Goal: Task Accomplishment & Management: Manage account settings

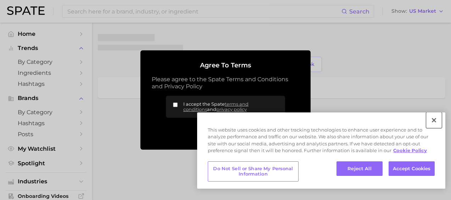
click at [435, 117] on button "Close" at bounding box center [434, 120] width 16 height 16
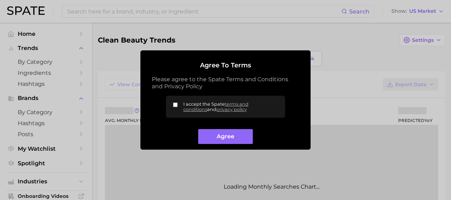
click at [175, 102] on label "I accept the Spate terms and conditions and privacy policy" at bounding box center [225, 107] width 119 height 22
click at [175, 103] on input "I accept the Spate terms and conditions and privacy policy" at bounding box center [175, 105] width 5 height 5
checkbox input "true"
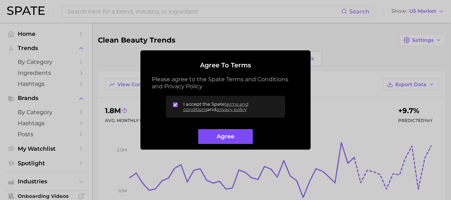
click at [211, 131] on button "Agree" at bounding box center [225, 136] width 54 height 15
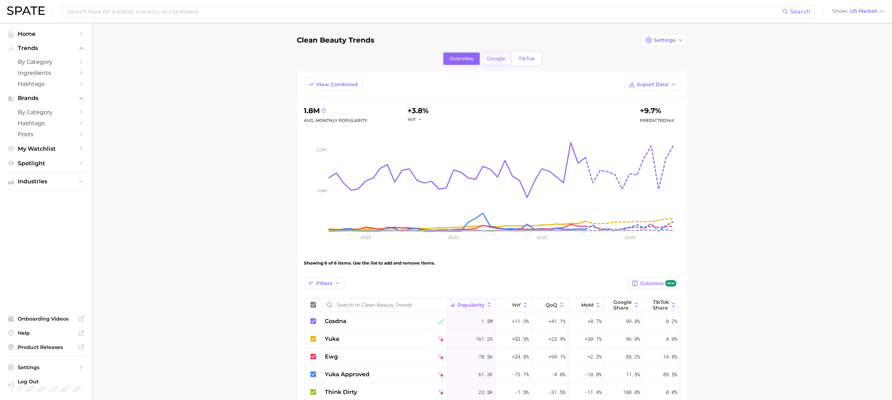
click at [451, 56] on span "Google" at bounding box center [496, 59] width 18 height 6
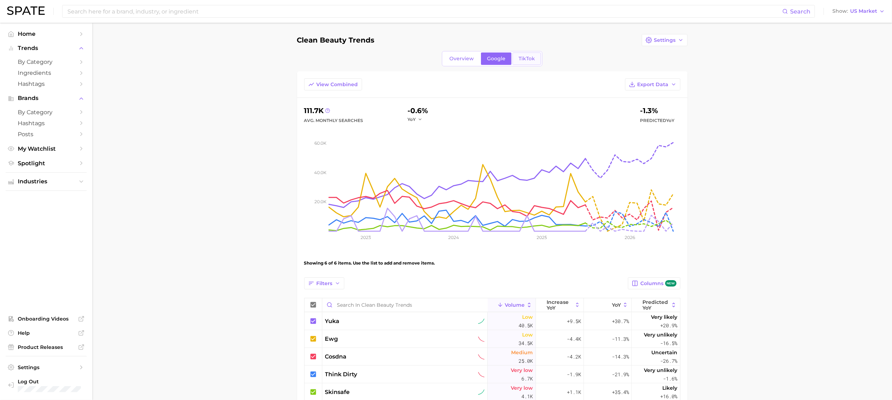
click at [451, 60] on span "TikTok" at bounding box center [526, 59] width 16 height 6
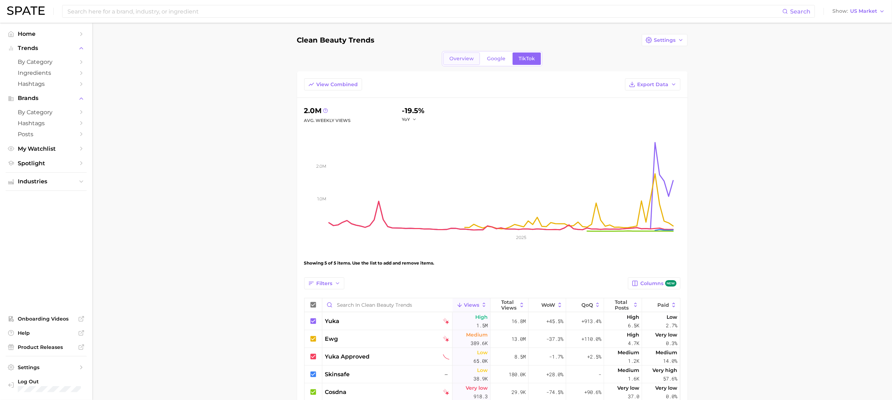
click at [451, 60] on span "Overview" at bounding box center [461, 59] width 24 height 6
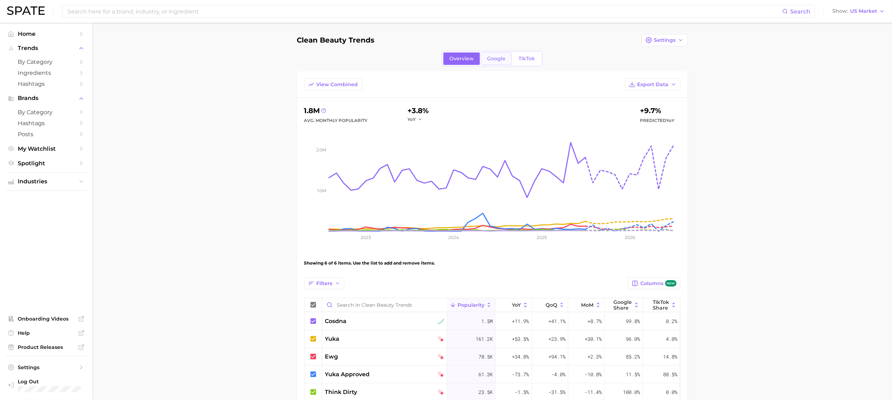
click at [451, 56] on span "Google" at bounding box center [496, 59] width 18 height 6
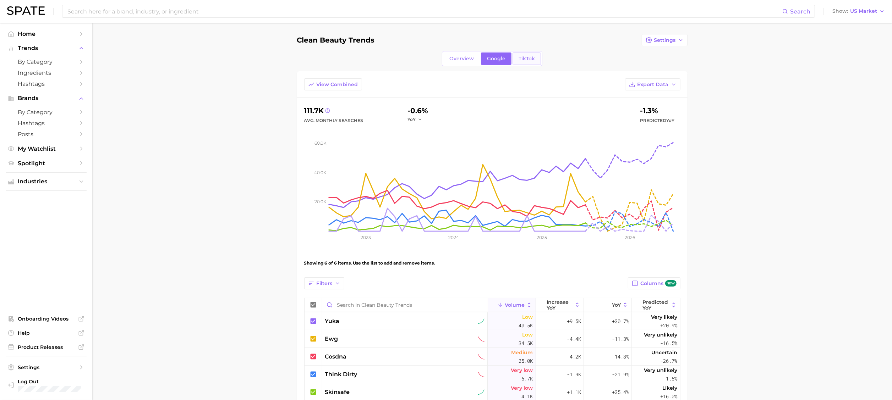
click at [451, 56] on span "TikTok" at bounding box center [526, 59] width 16 height 6
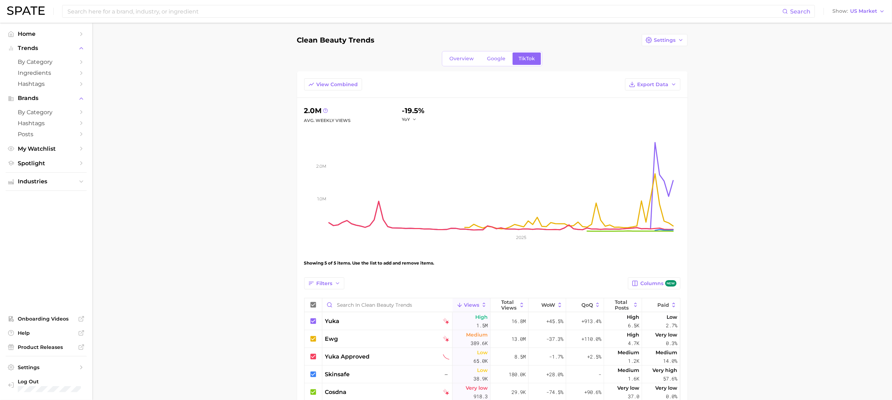
click at [451, 56] on span "TikTok" at bounding box center [526, 59] width 16 height 6
click at [451, 64] on link "Google" at bounding box center [496, 59] width 31 height 12
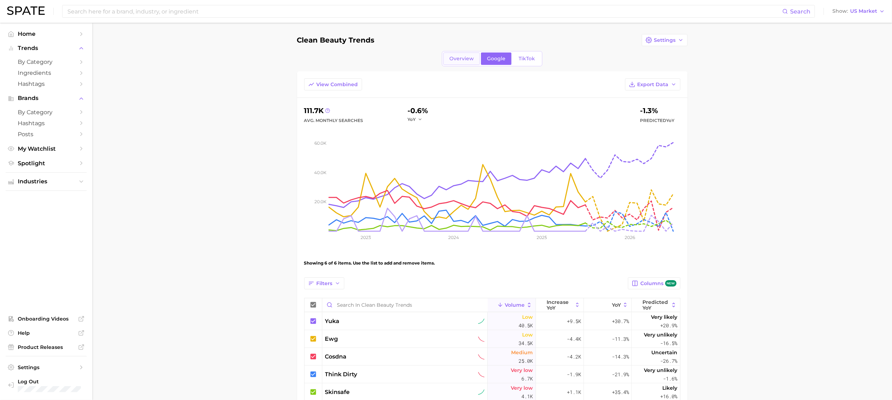
click at [451, 65] on link "Overview" at bounding box center [461, 59] width 37 height 12
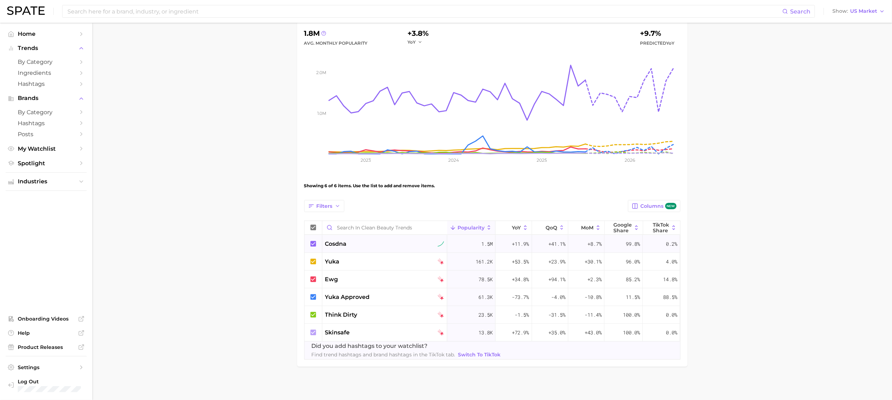
scroll to position [80, 0]
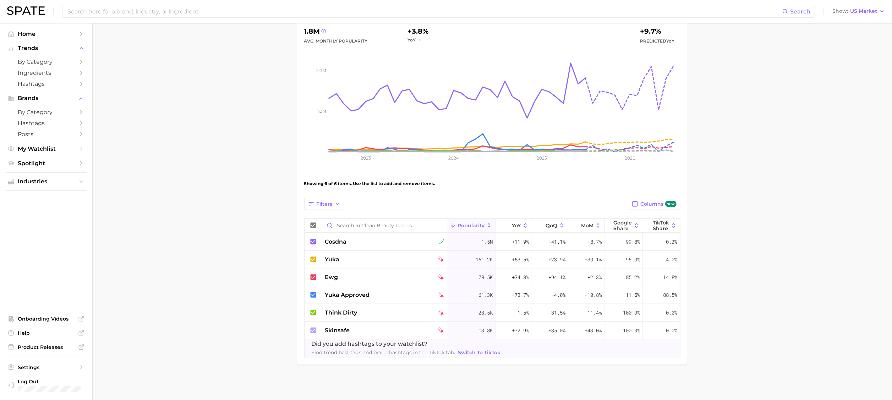
click at [451, 200] on span "Switch to TikTok" at bounding box center [479, 353] width 43 height 6
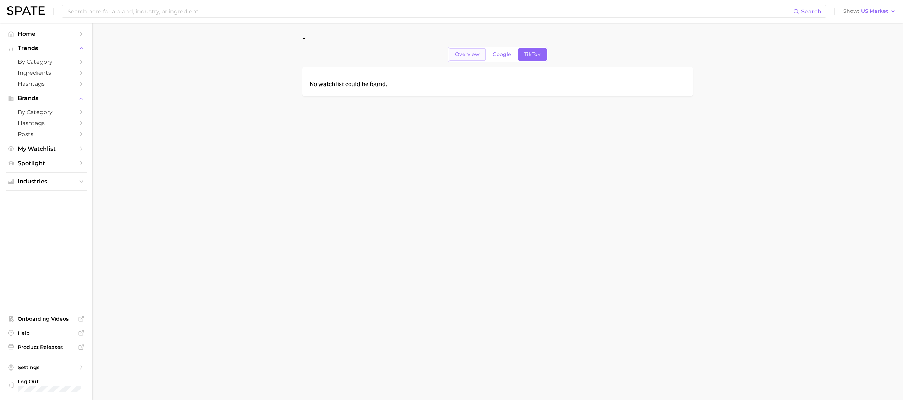
click at [451, 52] on span "Overview" at bounding box center [467, 54] width 24 height 6
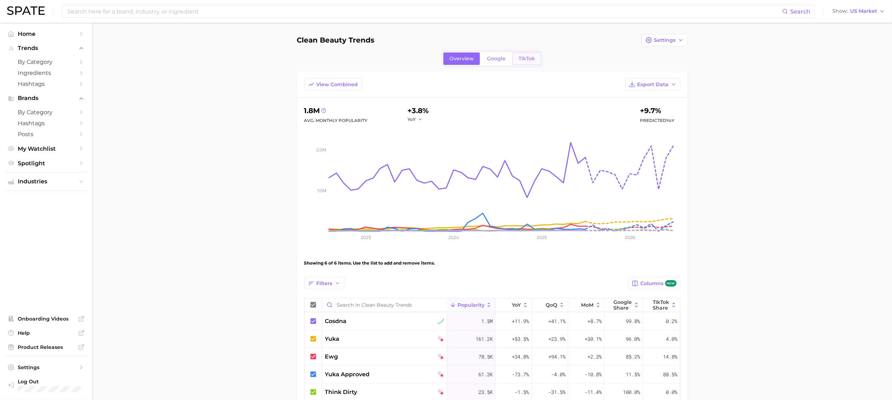
click at [451, 53] on link "TikTok" at bounding box center [526, 59] width 28 height 12
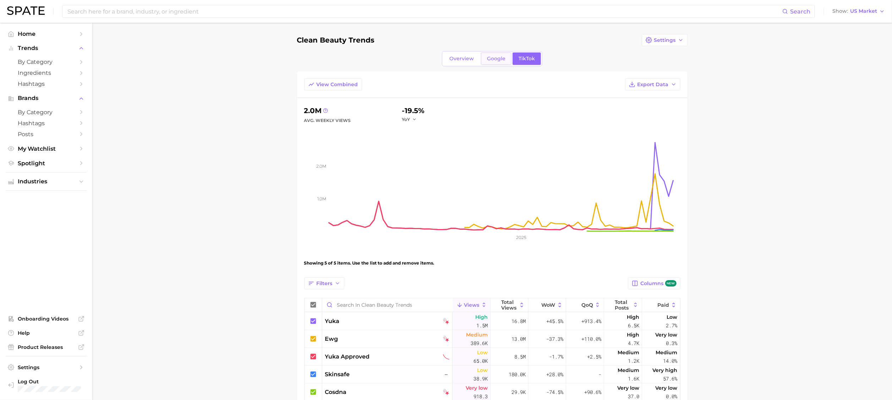
click at [451, 61] on span "Google" at bounding box center [496, 59] width 18 height 6
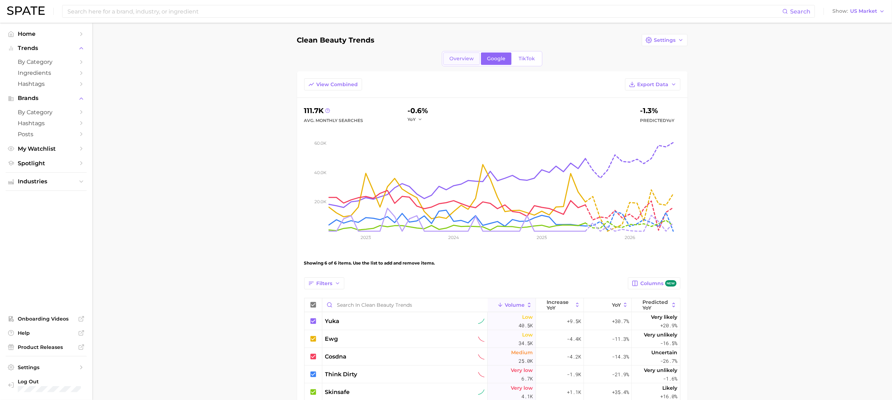
click at [451, 56] on span "Overview" at bounding box center [461, 59] width 24 height 6
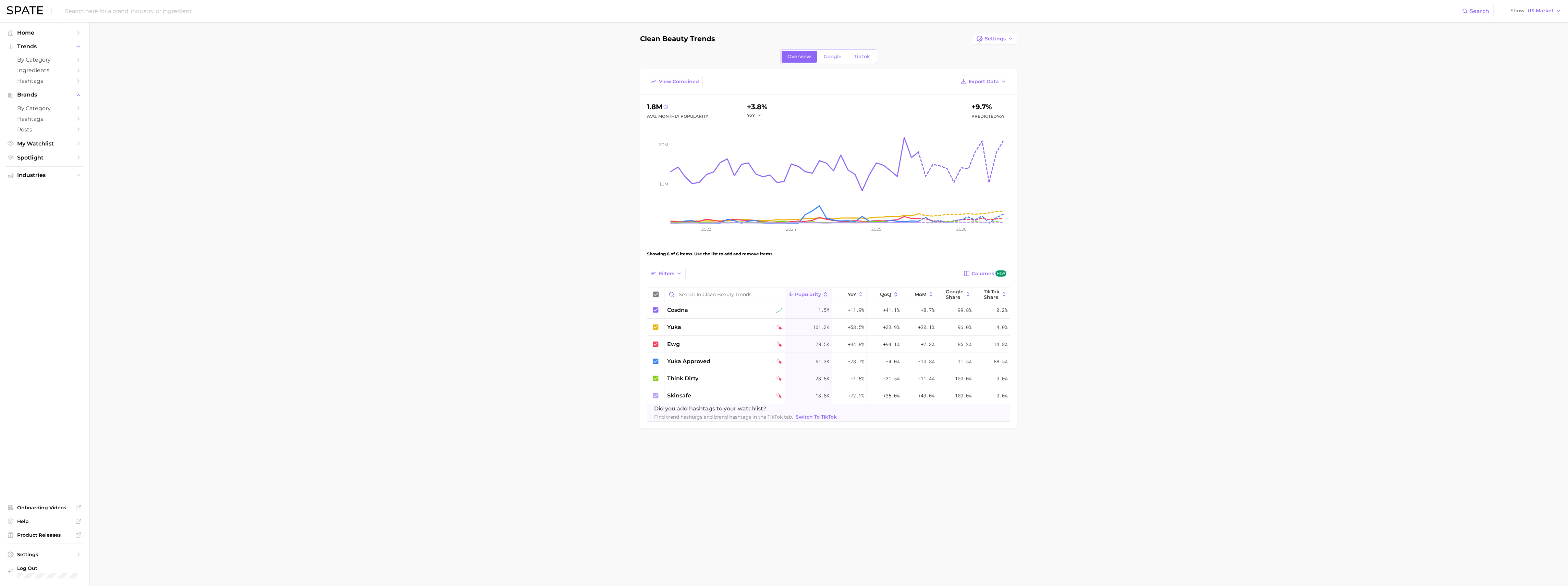
click at [435, 49] on div "Overview Google TikTok" at bounding box center [828, 56] width 97 height 14
click at [435, 56] on span "Google" at bounding box center [832, 57] width 17 height 6
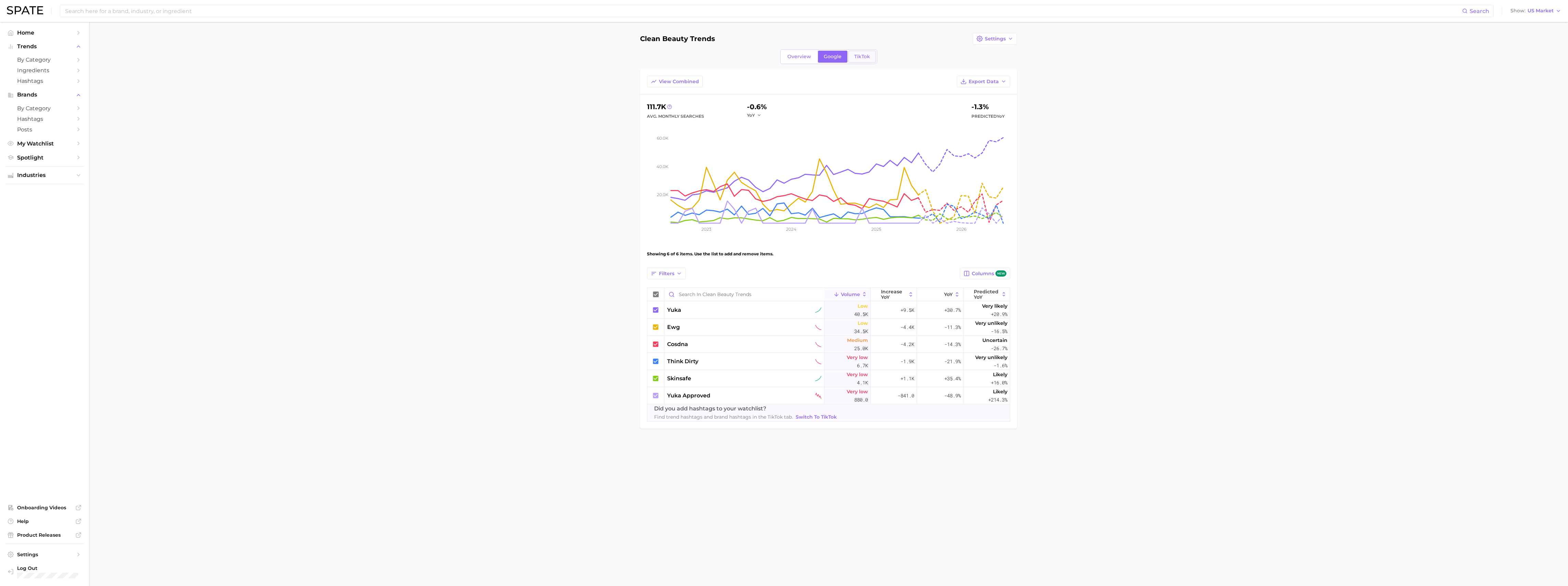
click at [435, 55] on span "TikTok" at bounding box center [862, 57] width 15 height 6
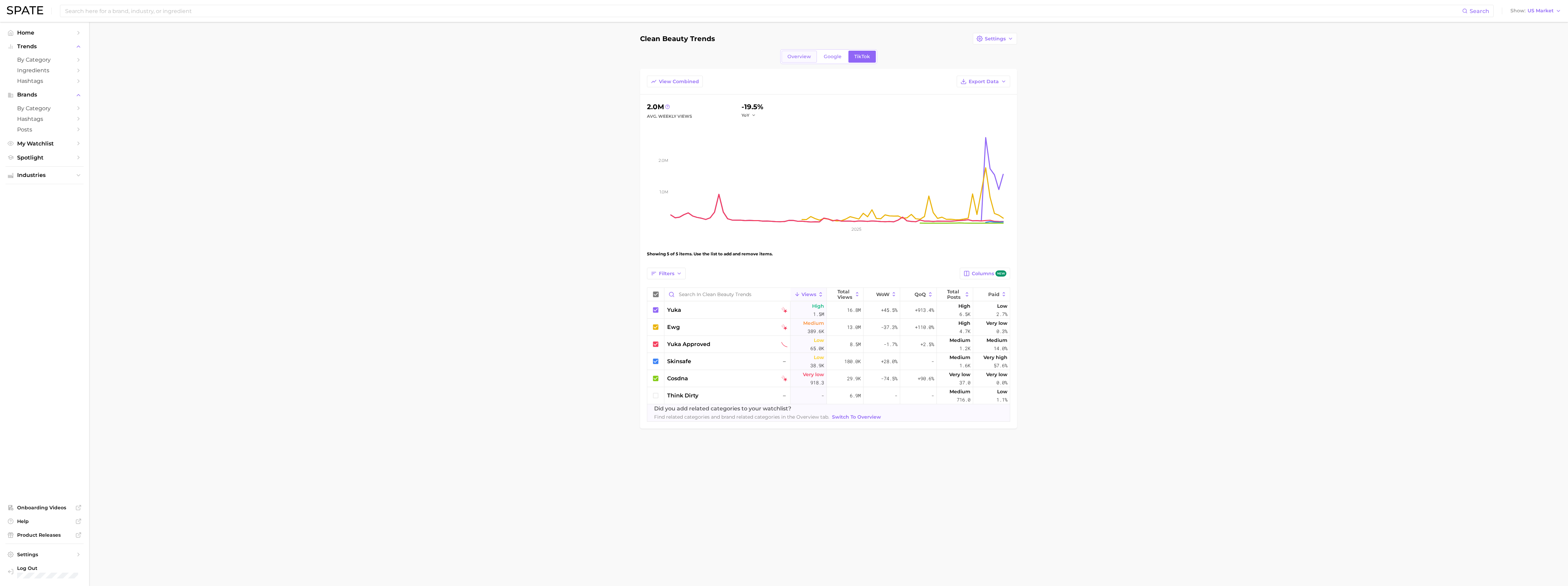
click at [435, 55] on span "Overview" at bounding box center [798, 57] width 23 height 6
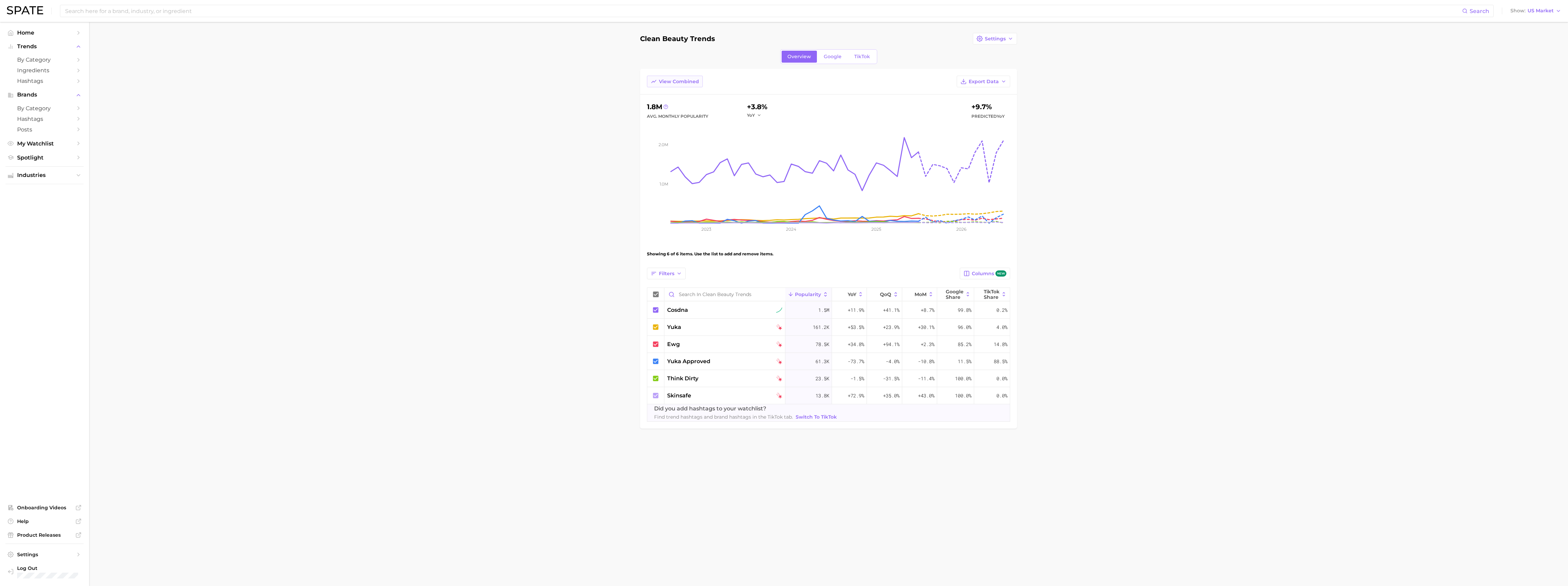
click at [435, 85] on button "View Combined" at bounding box center [675, 81] width 56 height 12
click at [435, 87] on button "View Separated" at bounding box center [674, 81] width 55 height 12
click at [435, 193] on span "Popularity" at bounding box center [807, 294] width 26 height 6
click at [435, 193] on main "clean beauty trends Settings Overview Google TikTok View Combined Export Data 1…" at bounding box center [827, 242] width 1478 height 441
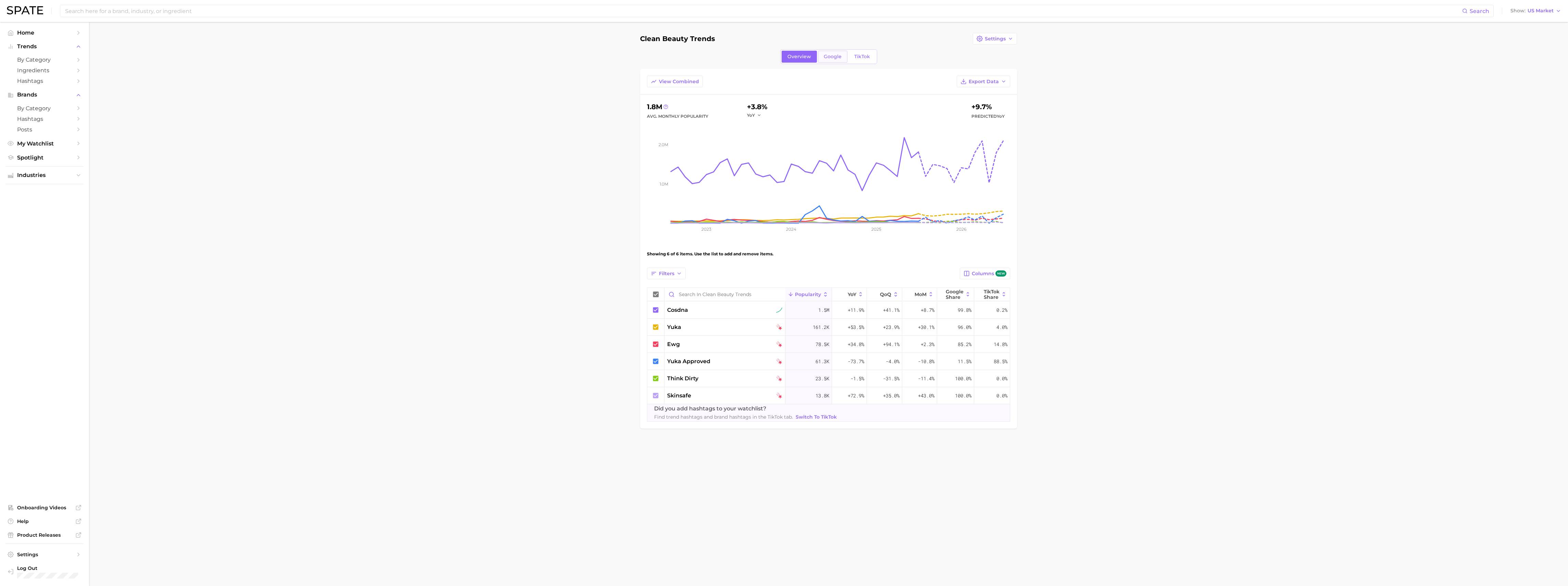
click at [435, 57] on link "Google" at bounding box center [832, 57] width 30 height 12
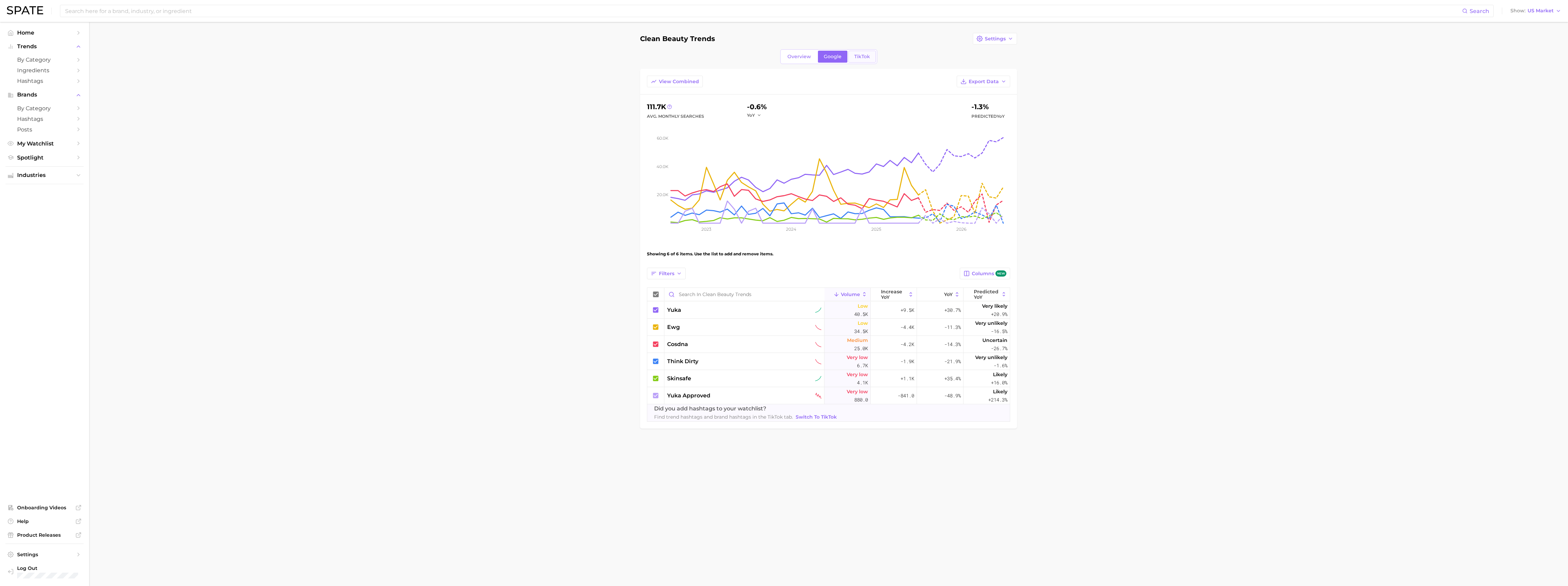
click at [435, 52] on link "TikTok" at bounding box center [862, 57] width 27 height 12
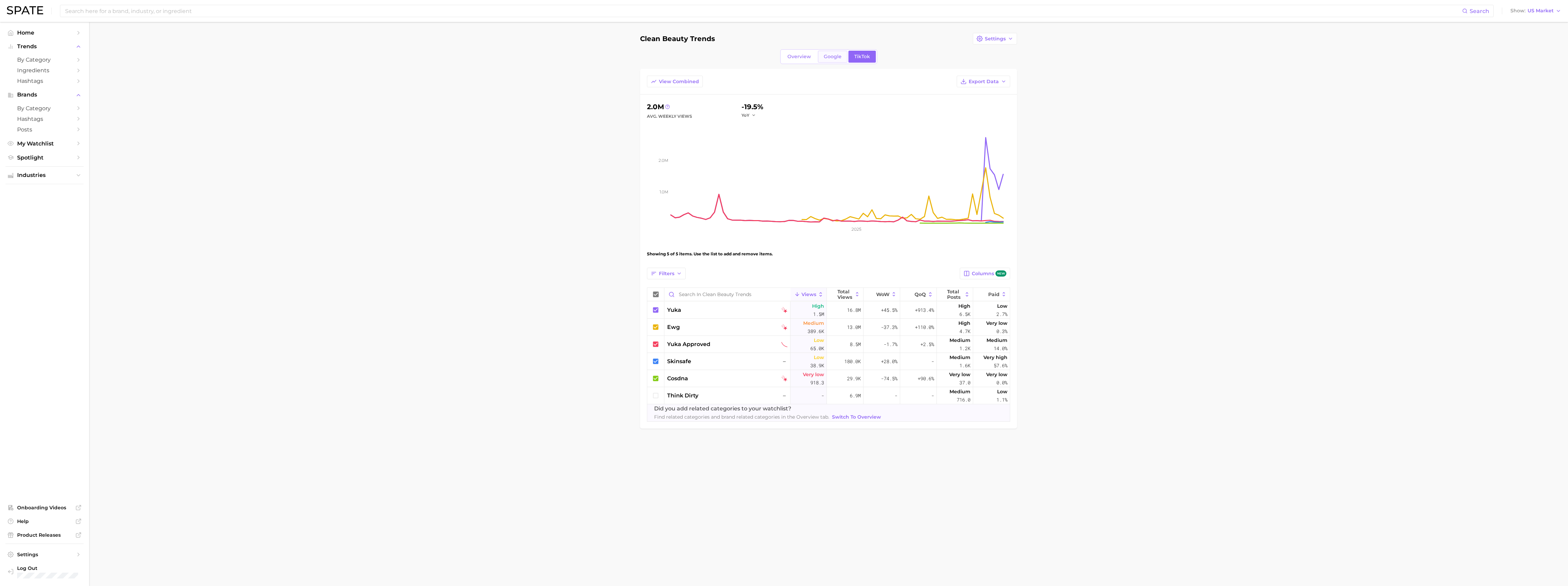
click at [435, 59] on span "Google" at bounding box center [832, 57] width 17 height 6
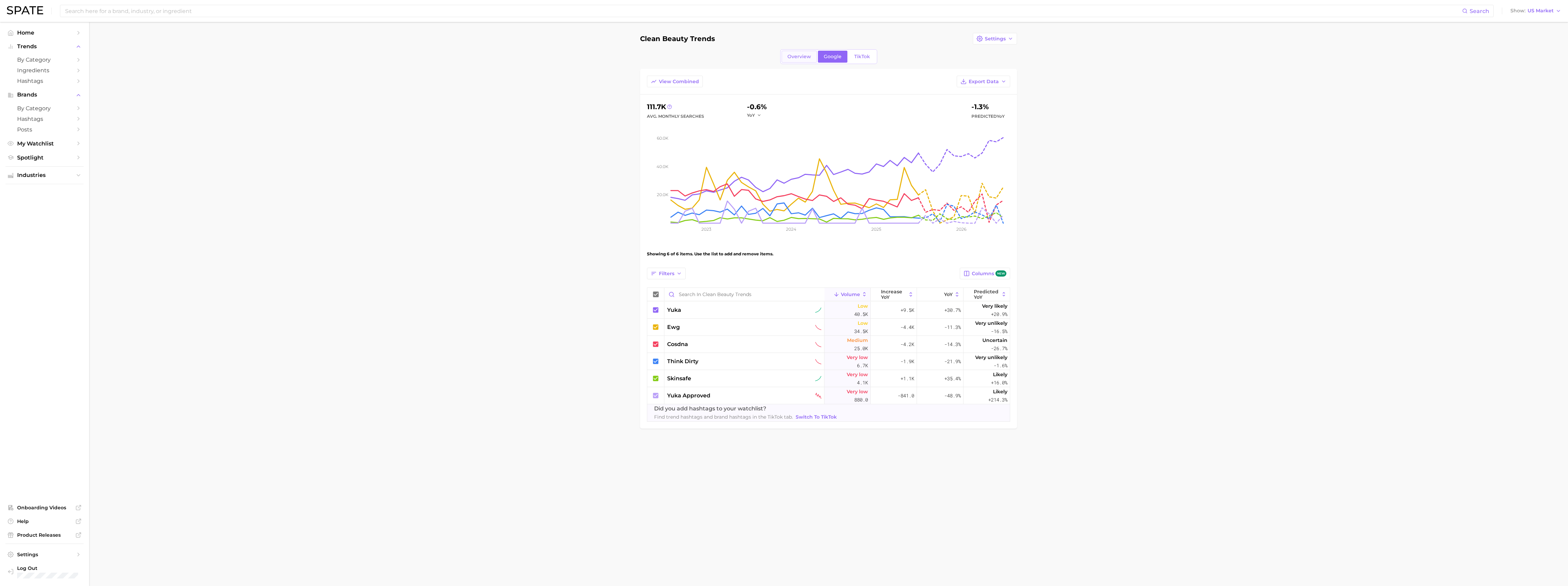
click at [435, 58] on span "Overview" at bounding box center [798, 57] width 23 height 6
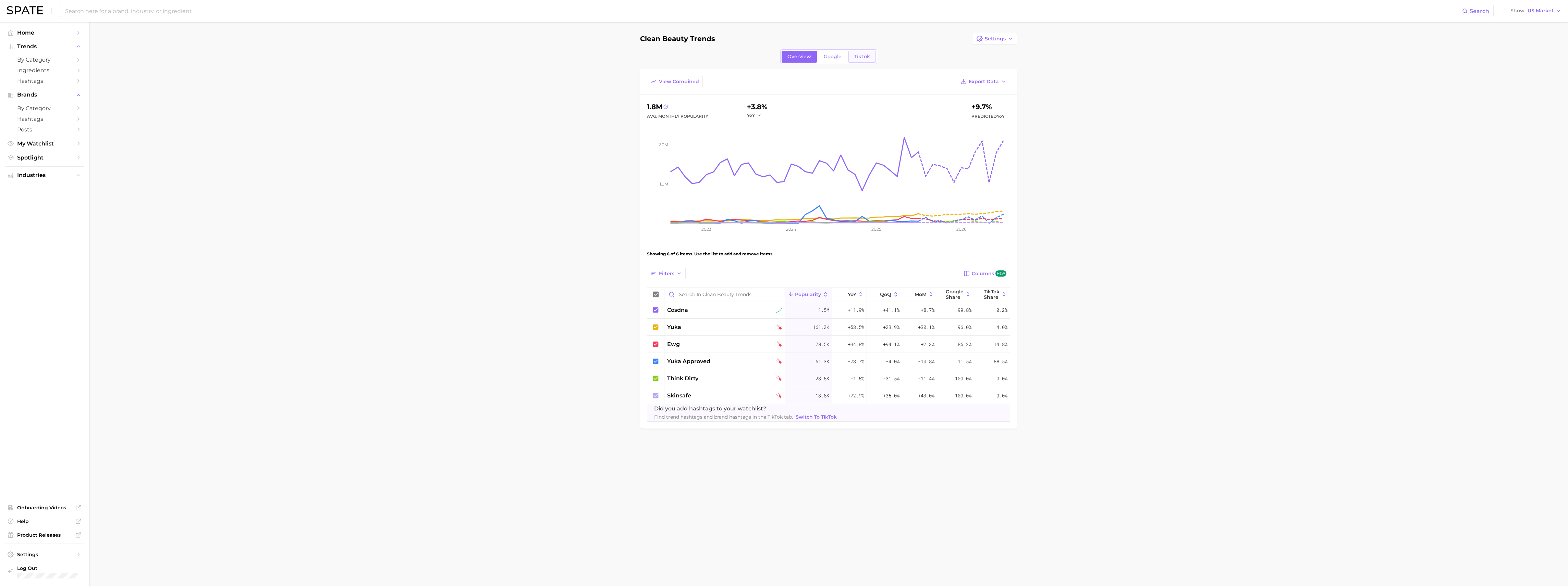
click at [435, 56] on link "TikTok" at bounding box center [862, 57] width 27 height 12
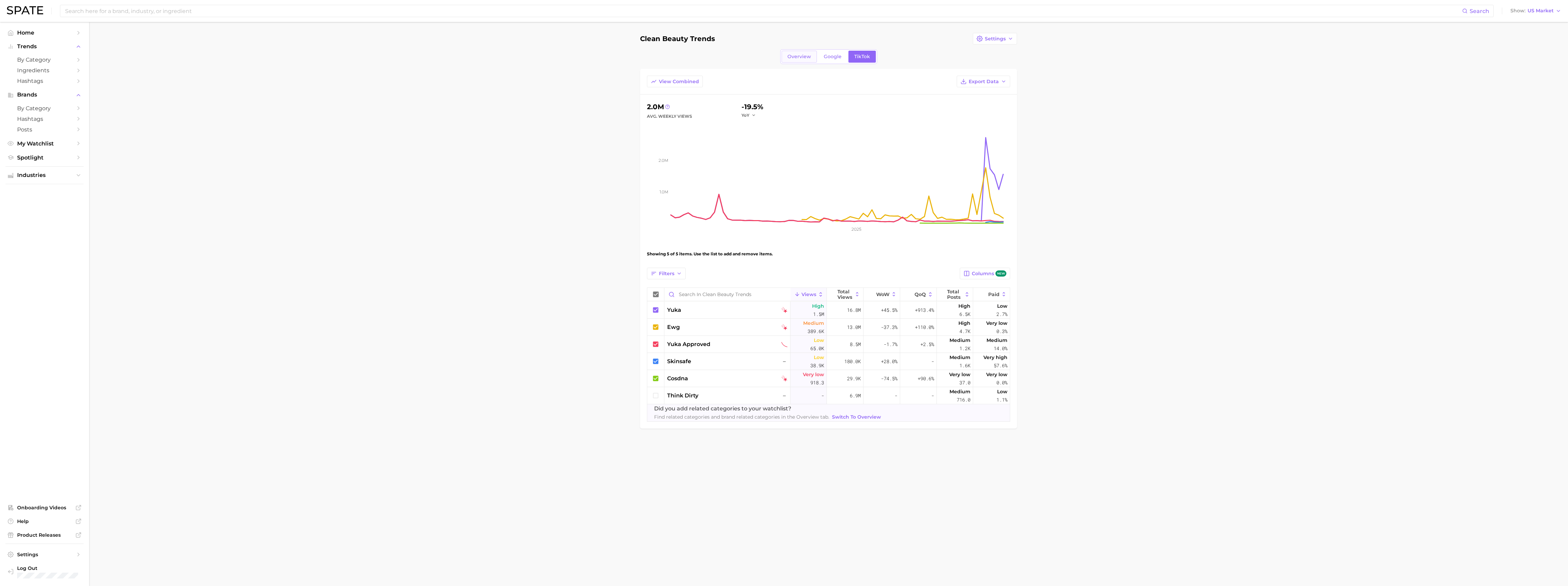
click at [435, 58] on span "Overview" at bounding box center [798, 57] width 23 height 6
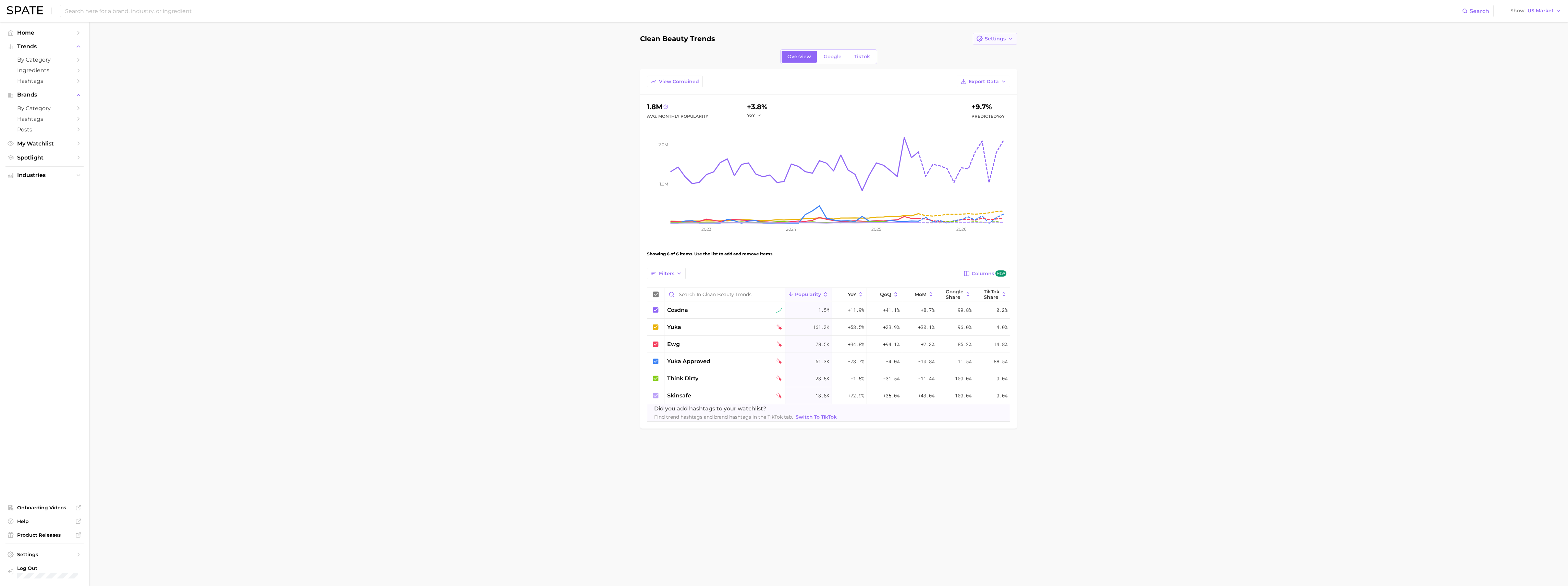
click at [435, 42] on button "Settings" at bounding box center [994, 39] width 44 height 12
click at [435, 42] on span "Settings" at bounding box center [995, 39] width 21 height 6
click at [435, 193] on button "Filters" at bounding box center [666, 273] width 39 height 12
click at [435, 193] on icon "button" at bounding box center [753, 349] width 7 height 7
click at [435, 193] on main "clean beauty trends Settings Overview Google TikTok View Combined Export Data 1…" at bounding box center [827, 242] width 1478 height 441
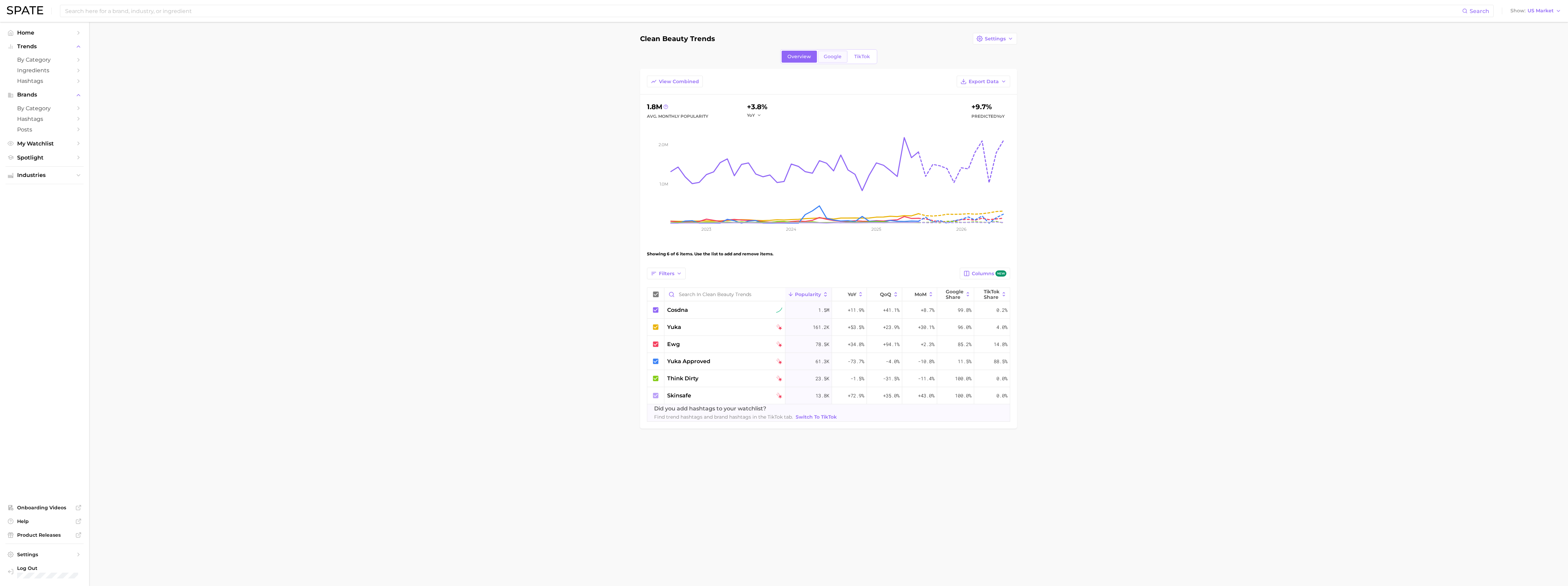
click at [435, 54] on span "Google" at bounding box center [832, 57] width 17 height 6
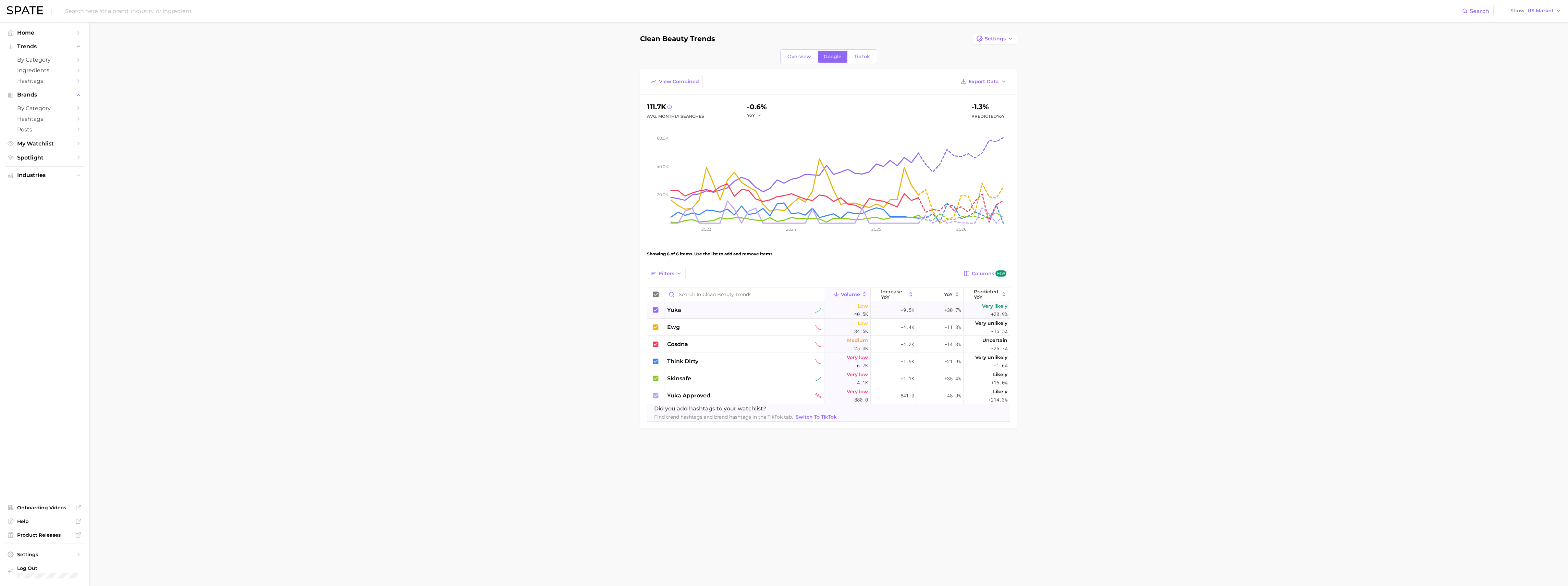
click at [435, 193] on div "yuka" at bounding box center [744, 311] width 160 height 17
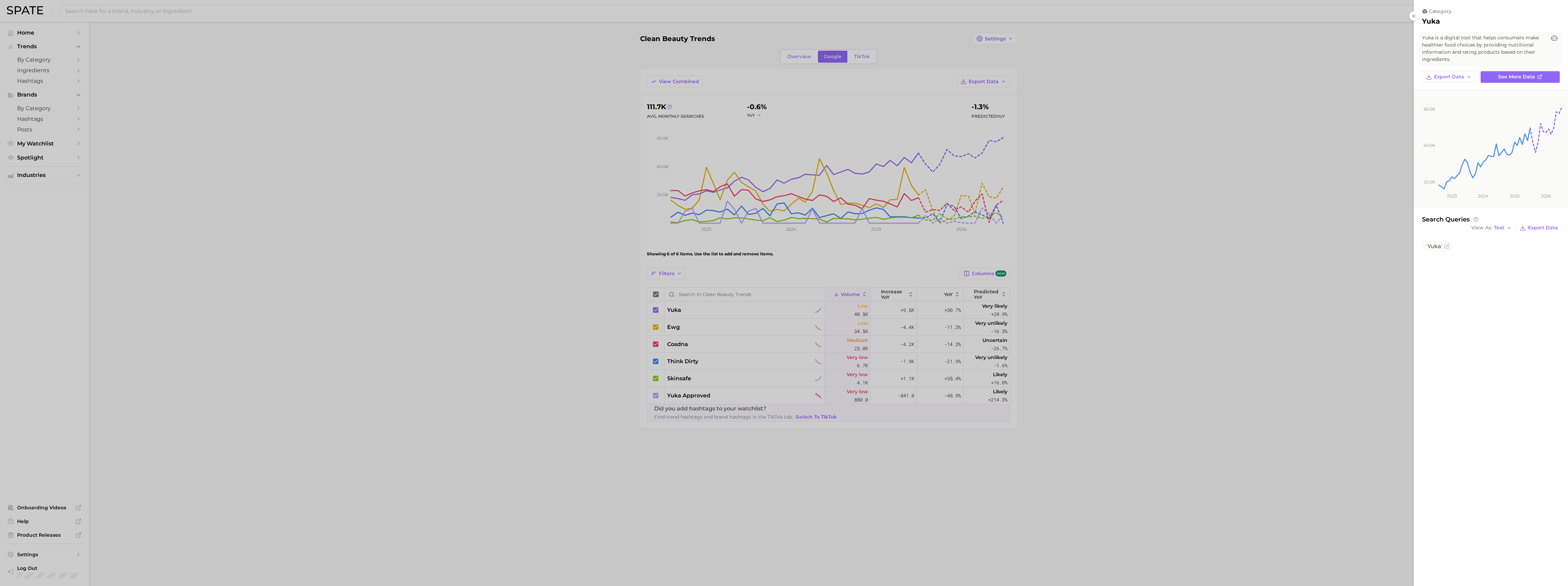
click at [435, 171] on div at bounding box center [784, 293] width 1568 height 586
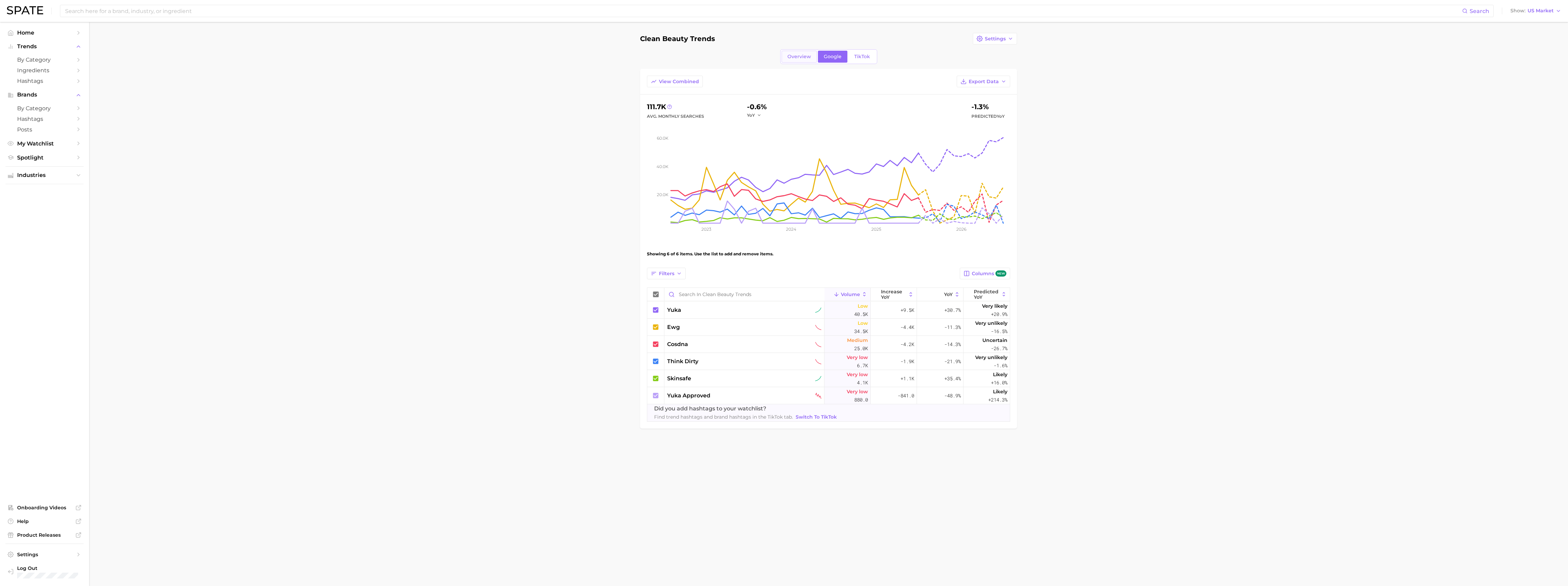
click at [435, 54] on link "Overview" at bounding box center [798, 57] width 36 height 12
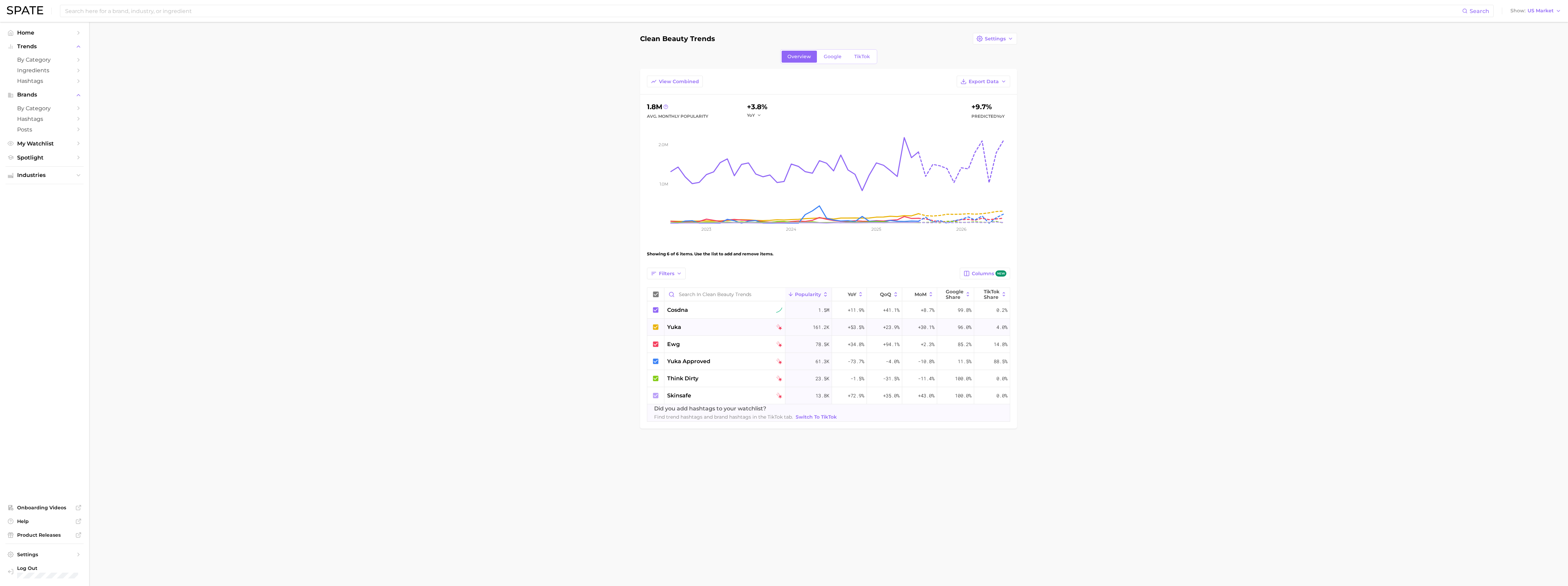
click at [435, 193] on span "yuka" at bounding box center [674, 327] width 14 height 9
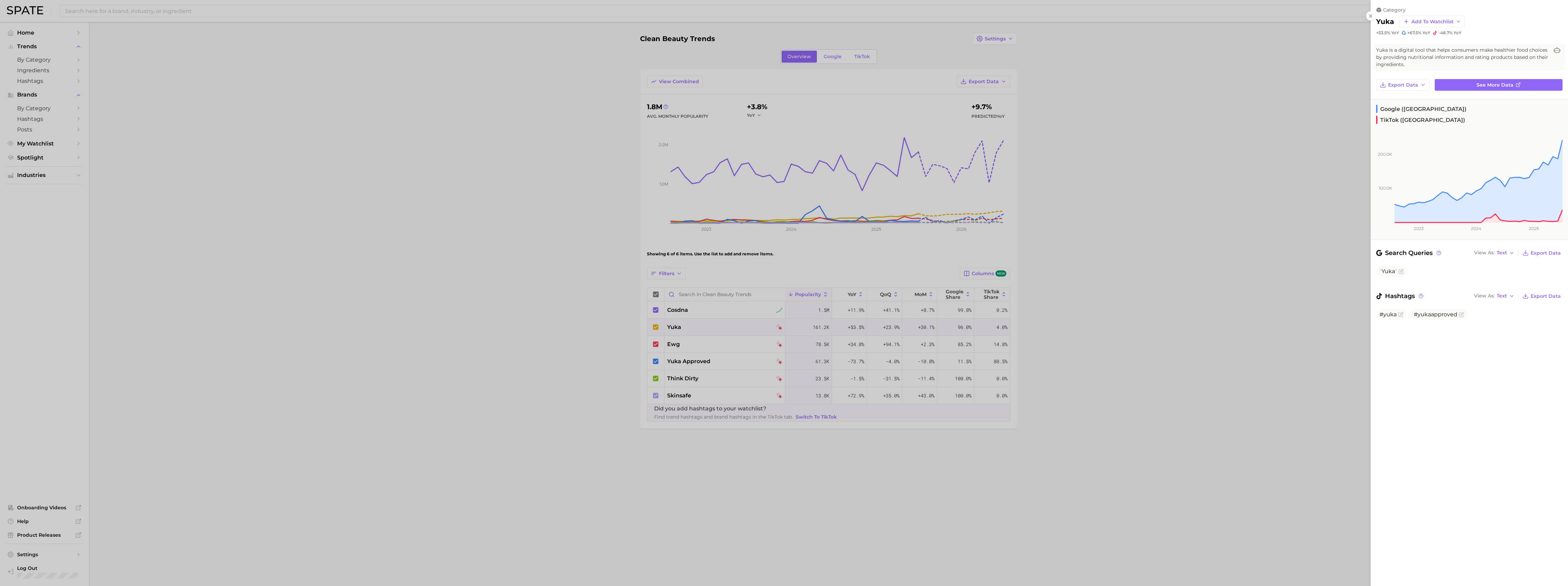
click at [435, 193] on div at bounding box center [784, 293] width 1568 height 586
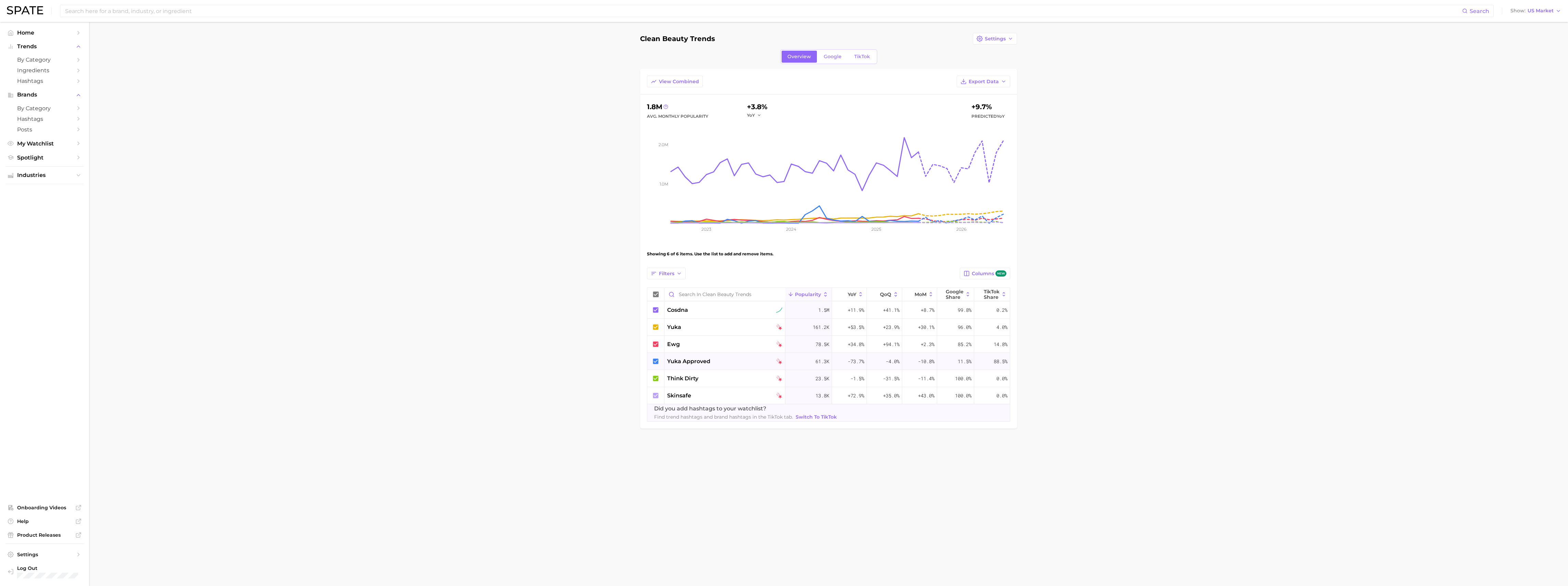
click at [435, 193] on span "yuka approved" at bounding box center [688, 361] width 43 height 9
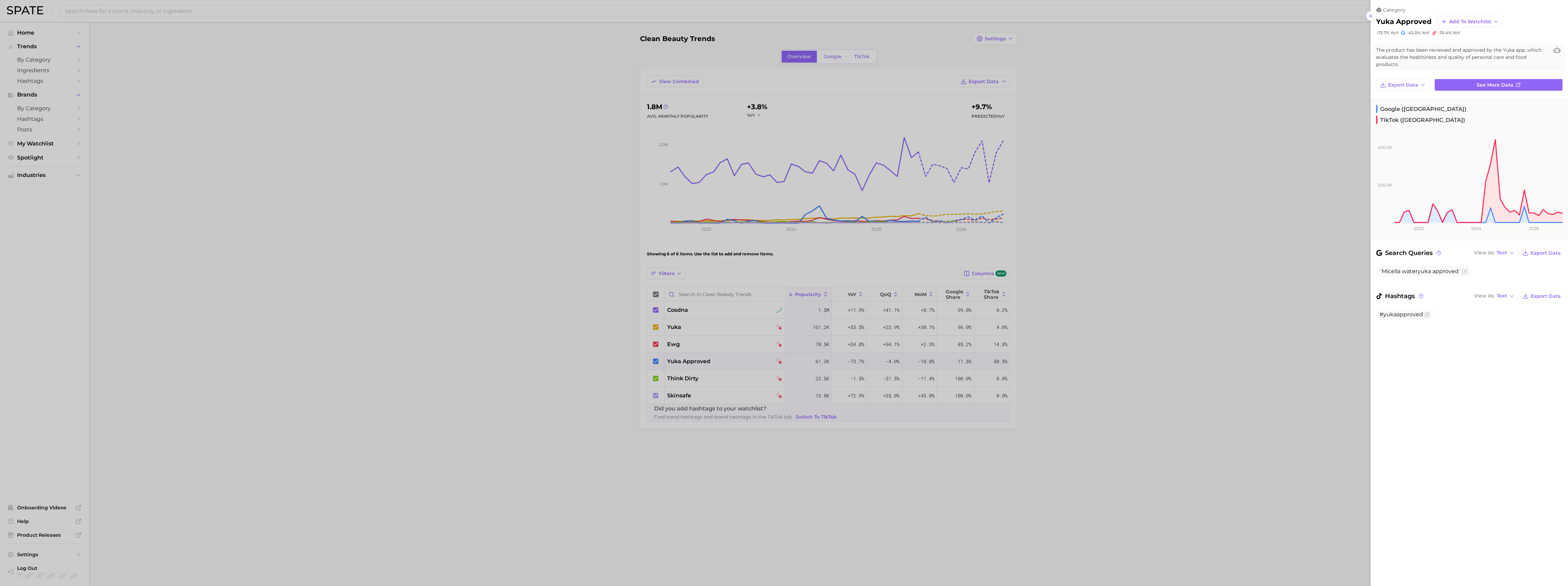
click at [435, 193] on div at bounding box center [784, 293] width 1568 height 586
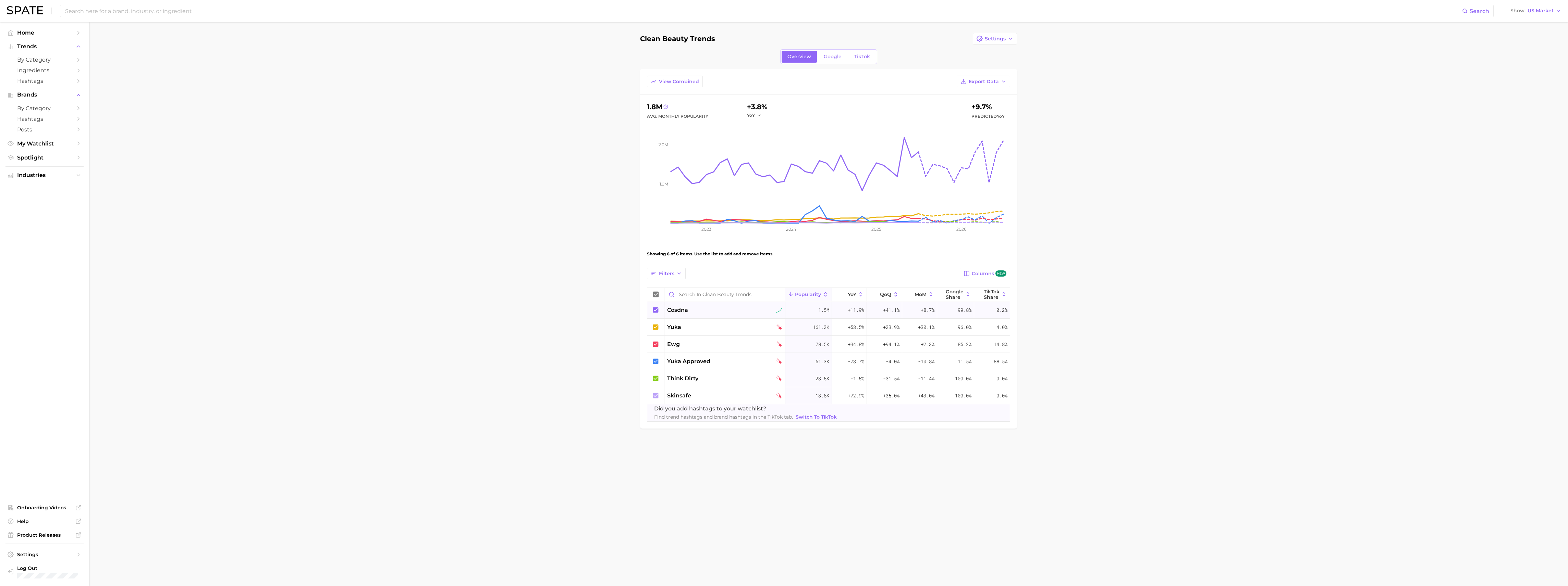
click at [435, 193] on span "cosdna" at bounding box center [678, 310] width 21 height 9
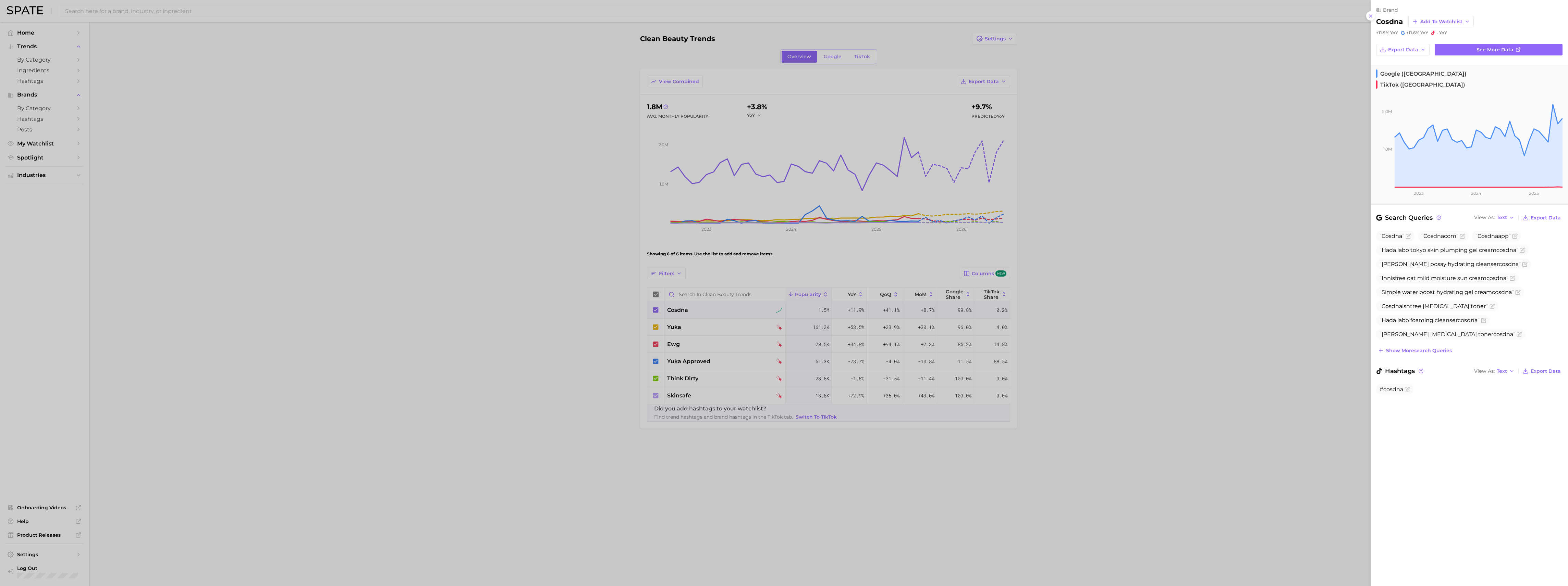
click at [435, 193] on div at bounding box center [784, 293] width 1568 height 586
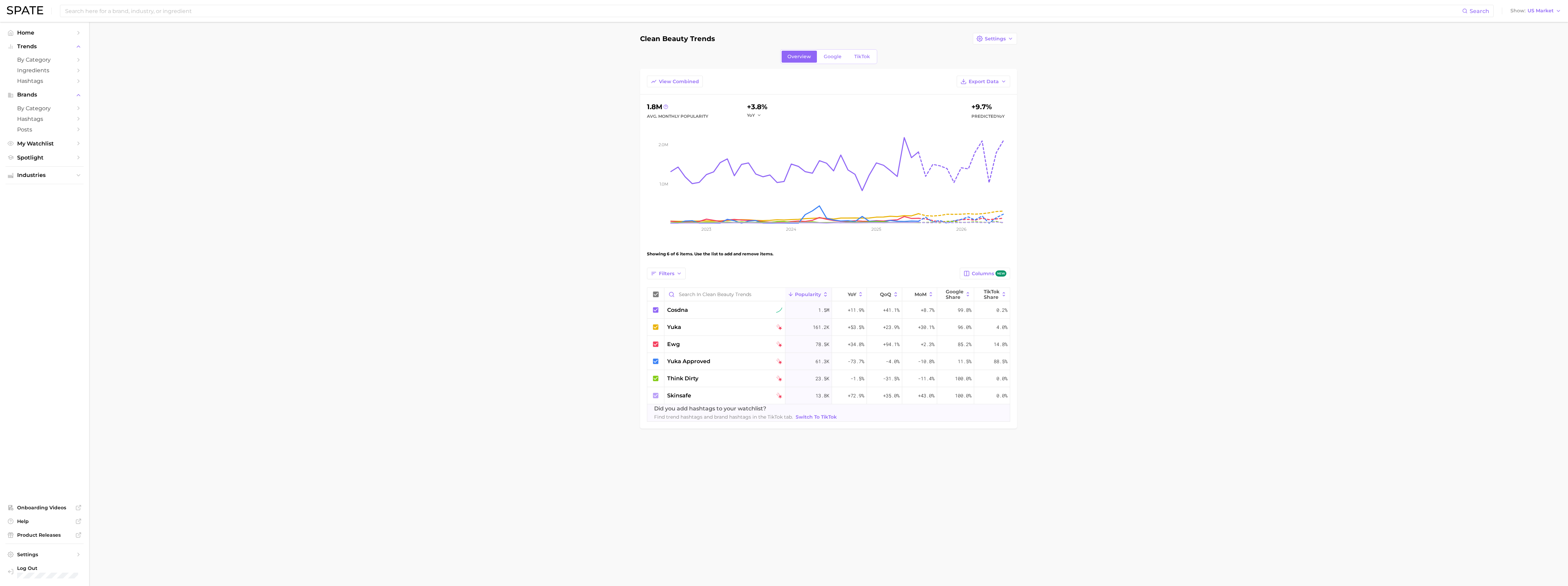
click at [435, 193] on span "yuka" at bounding box center [674, 327] width 14 height 9
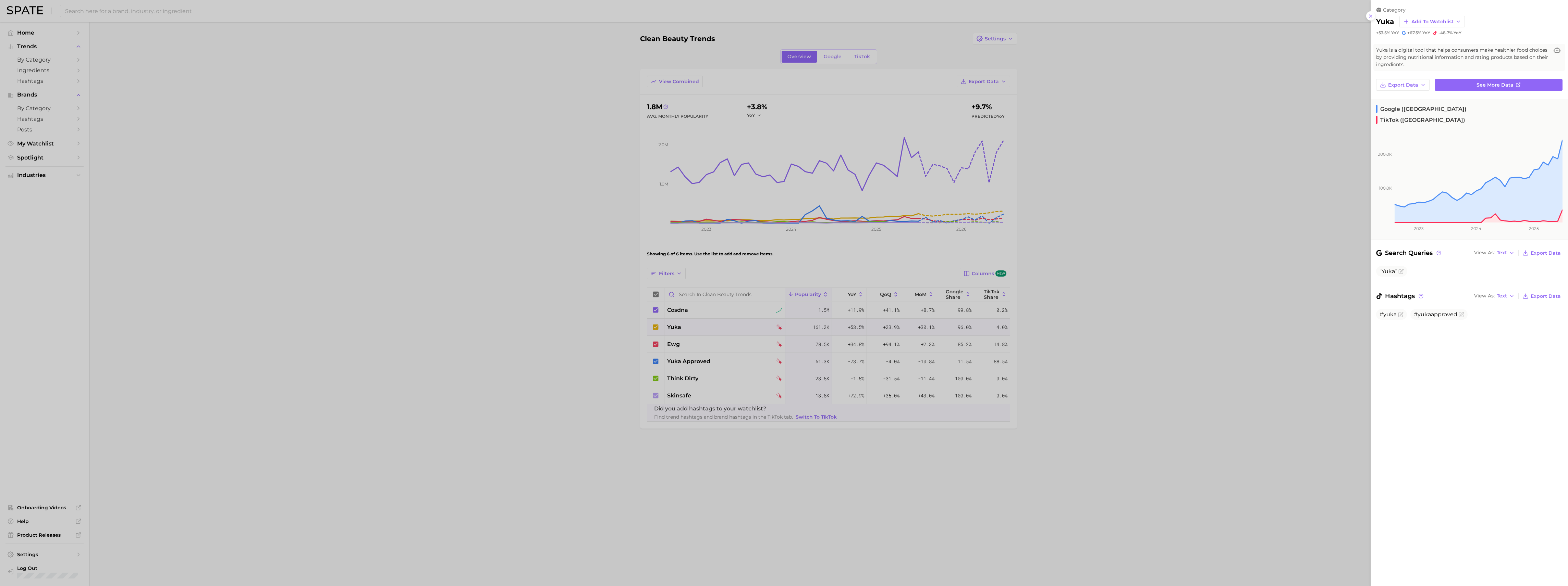
click at [31, 34] on div at bounding box center [784, 293] width 1568 height 586
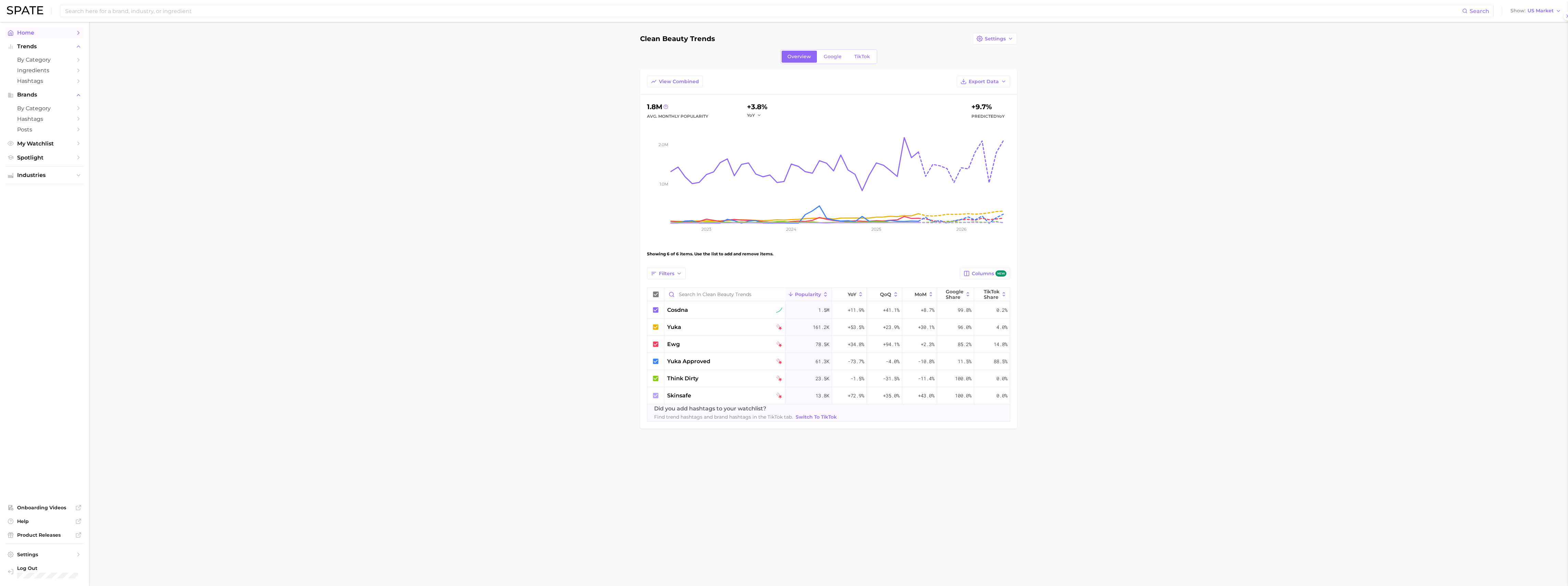
click at [29, 32] on span "Home" at bounding box center [44, 33] width 55 height 7
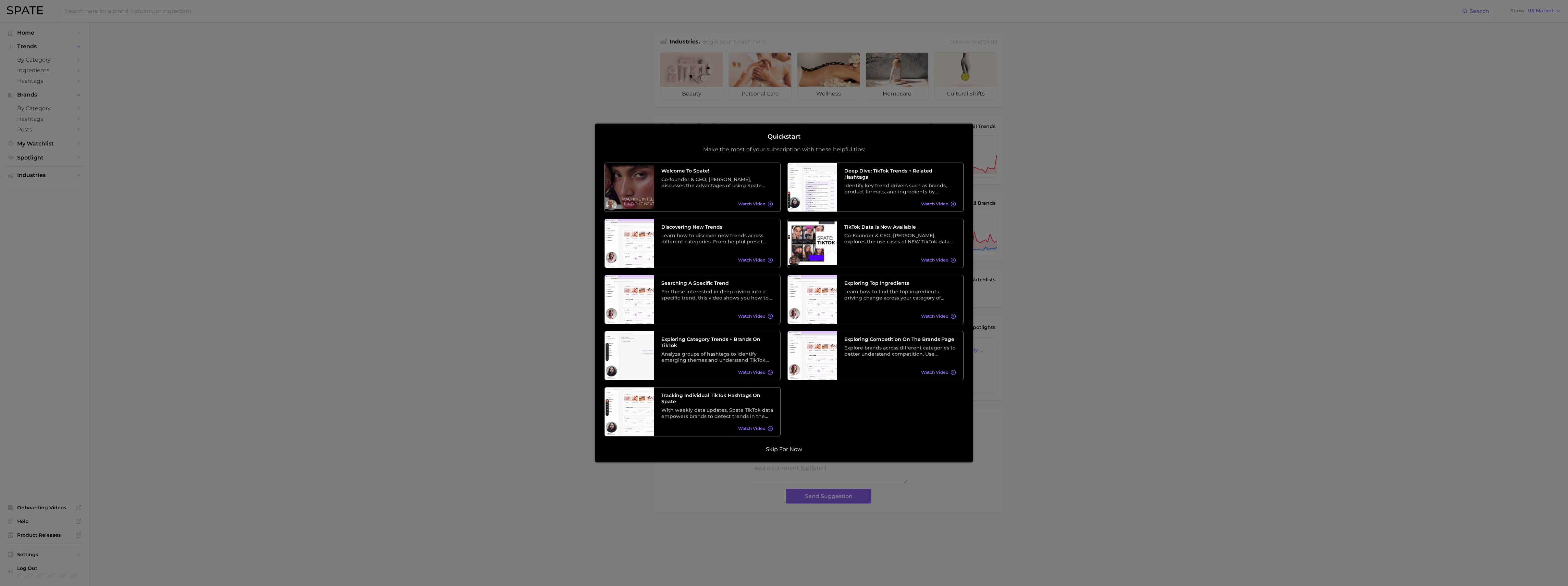
click at [435, 193] on button "Skip for now" at bounding box center [784, 449] width 41 height 7
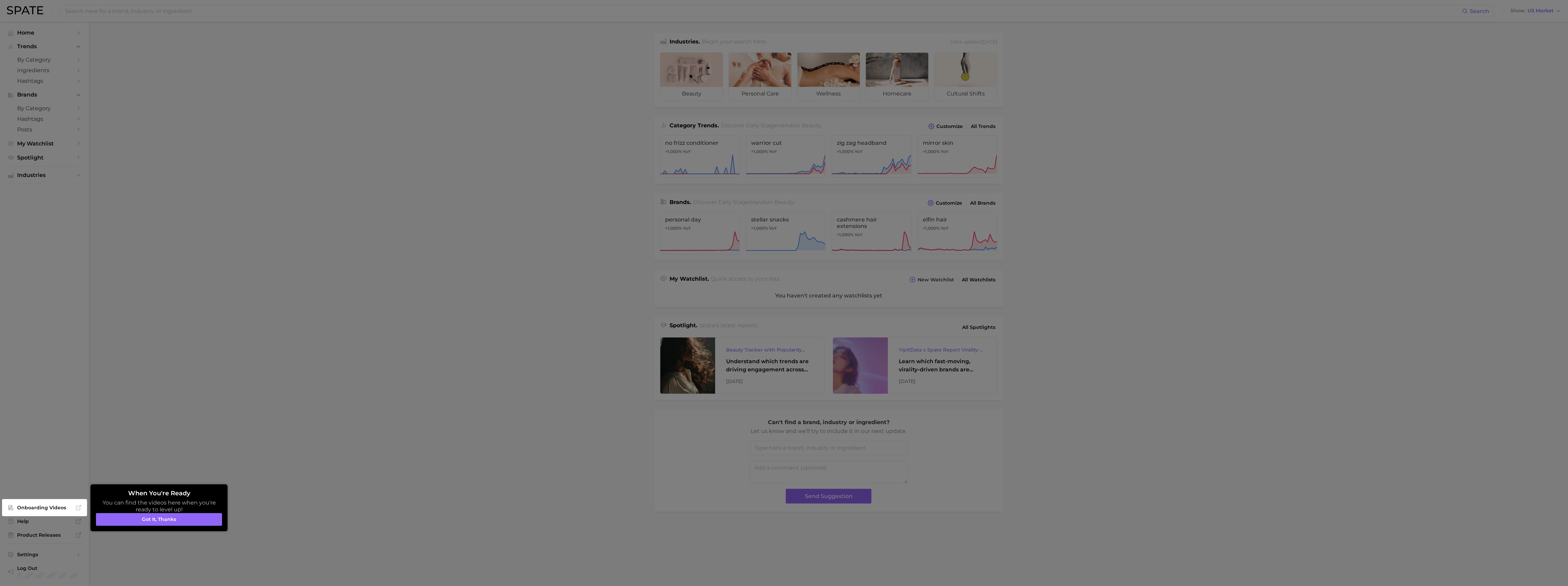
click at [128, 193] on div at bounding box center [784, 293] width 1568 height 586
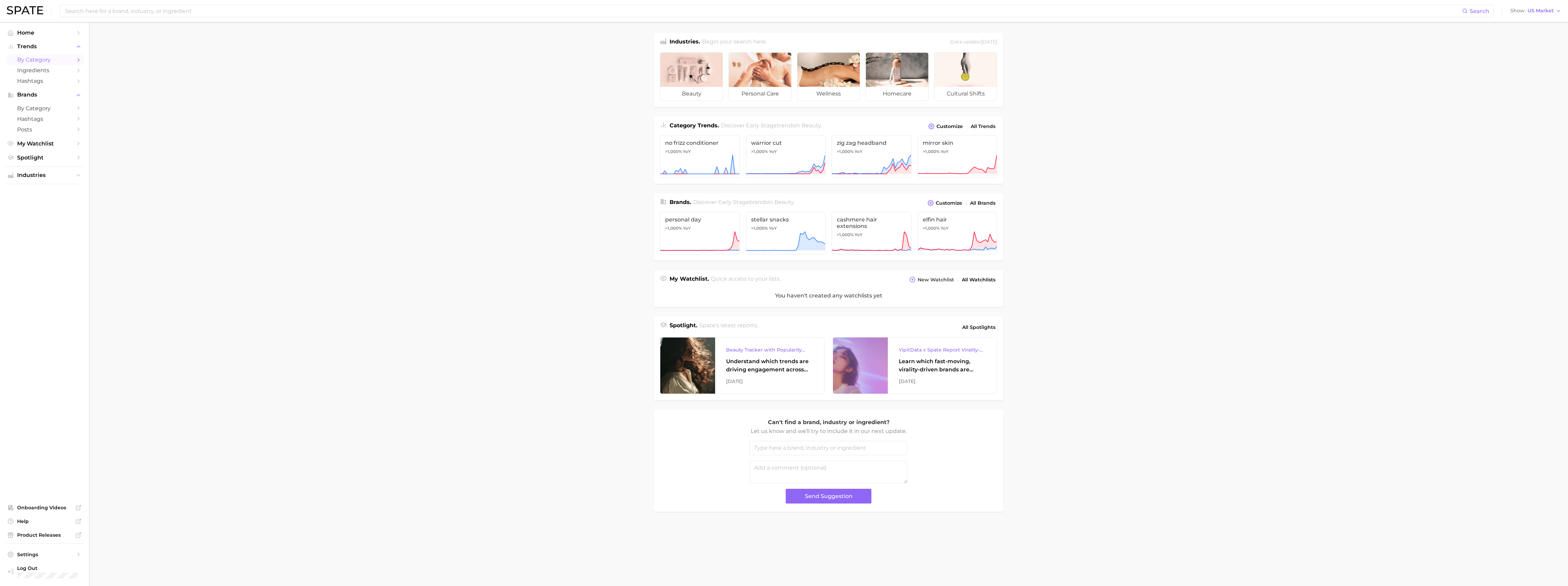
click at [52, 59] on span "by Category" at bounding box center [44, 60] width 55 height 7
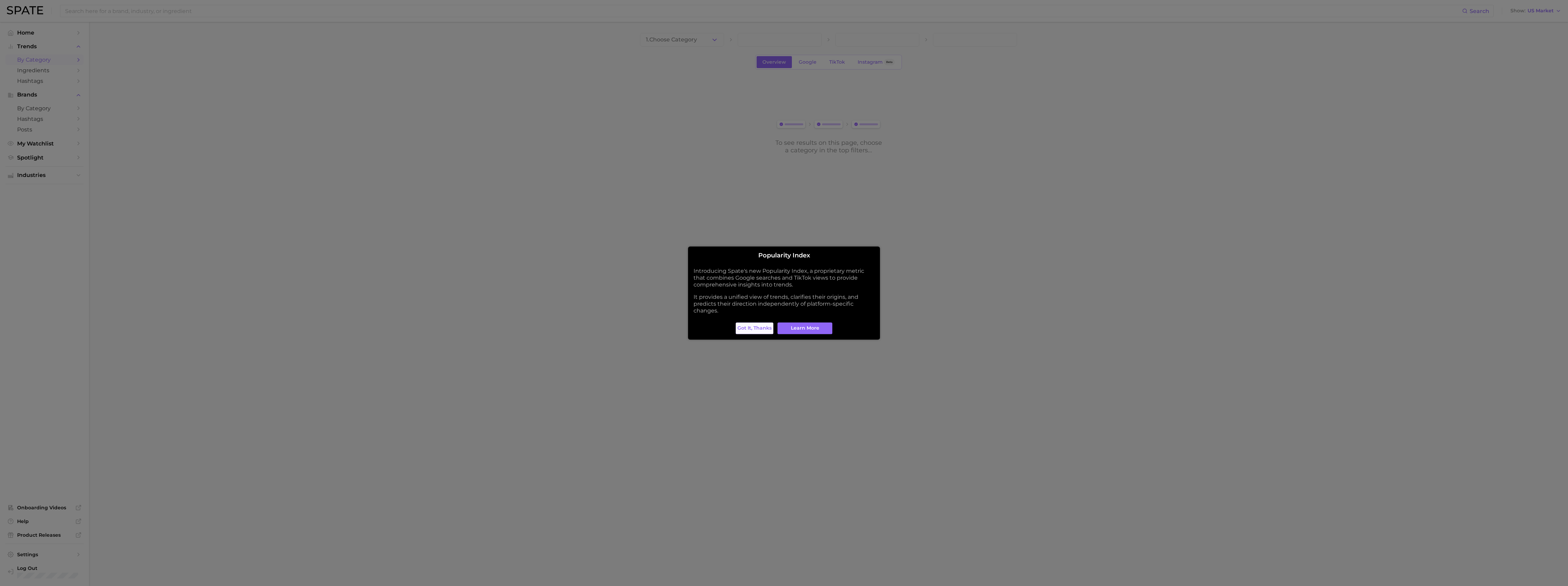
click at [435, 193] on span "Got it, thanks" at bounding box center [754, 328] width 34 height 6
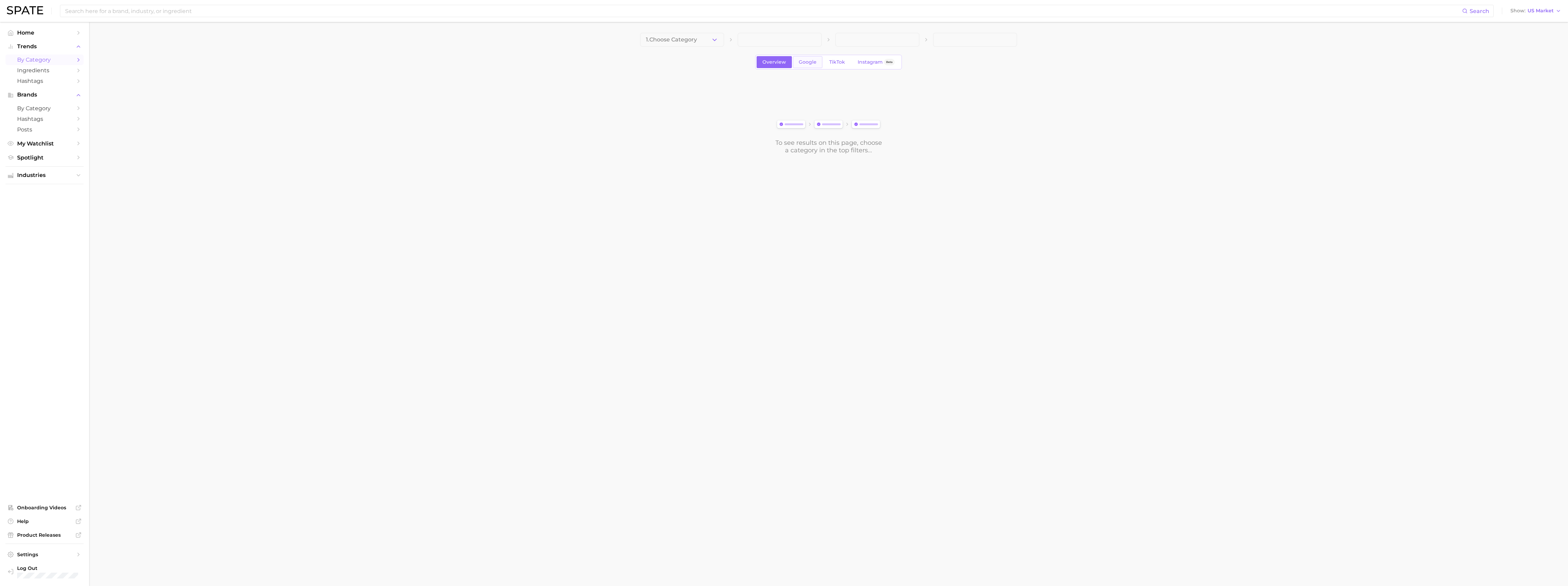
click at [435, 59] on span "Google" at bounding box center [807, 62] width 17 height 6
click at [435, 59] on span "Overview" at bounding box center [773, 62] width 23 height 6
click at [435, 38] on icon "button" at bounding box center [714, 40] width 7 height 7
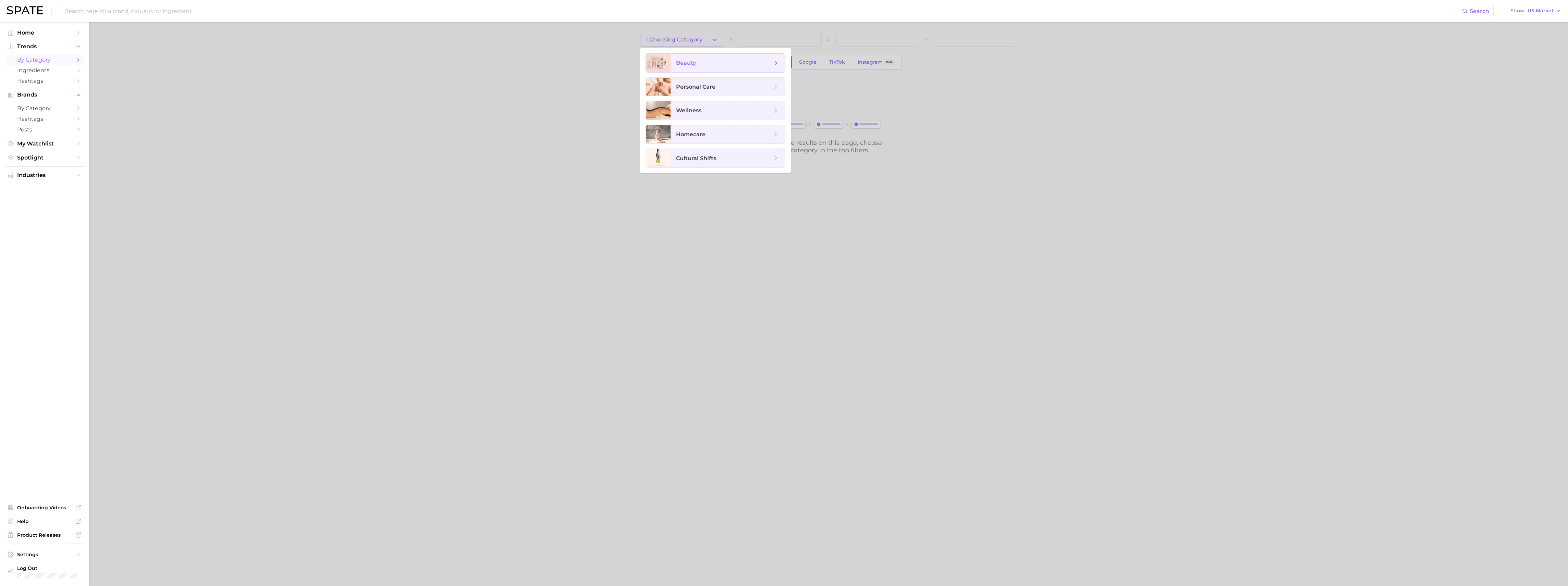
click at [435, 66] on span "beauty" at bounding box center [723, 63] width 96 height 8
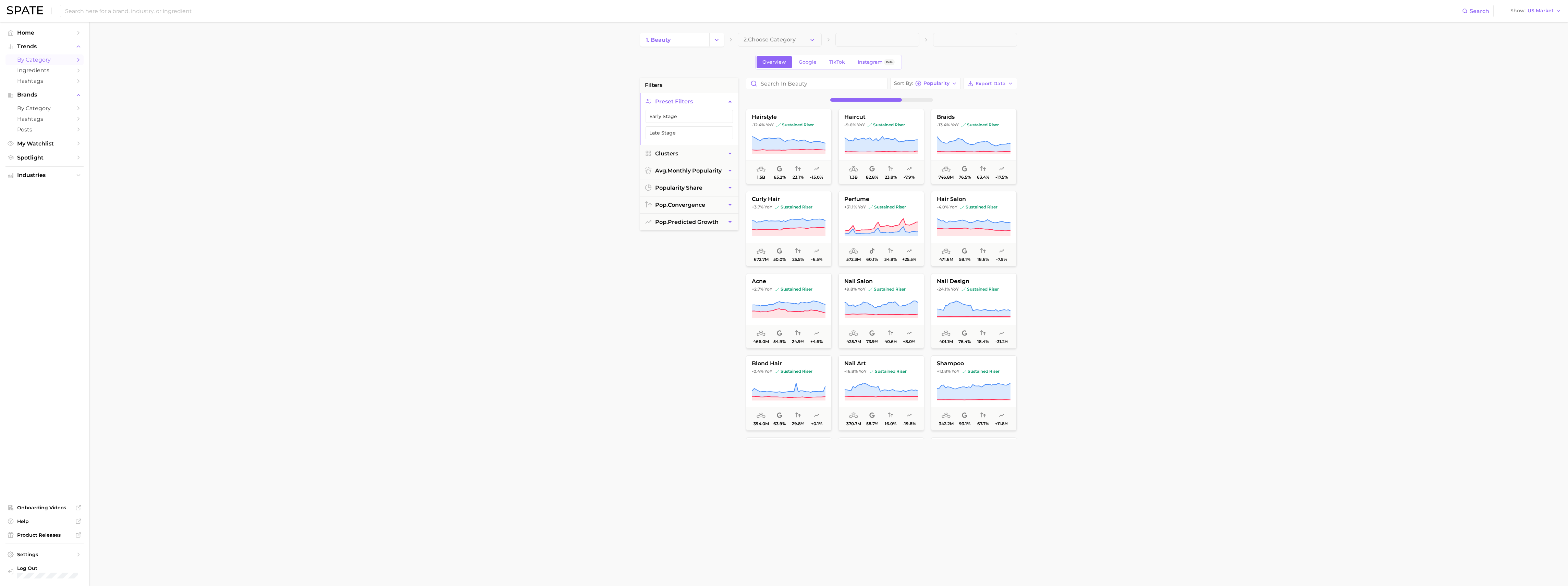
click at [435, 38] on icon "button" at bounding box center [811, 40] width 7 height 7
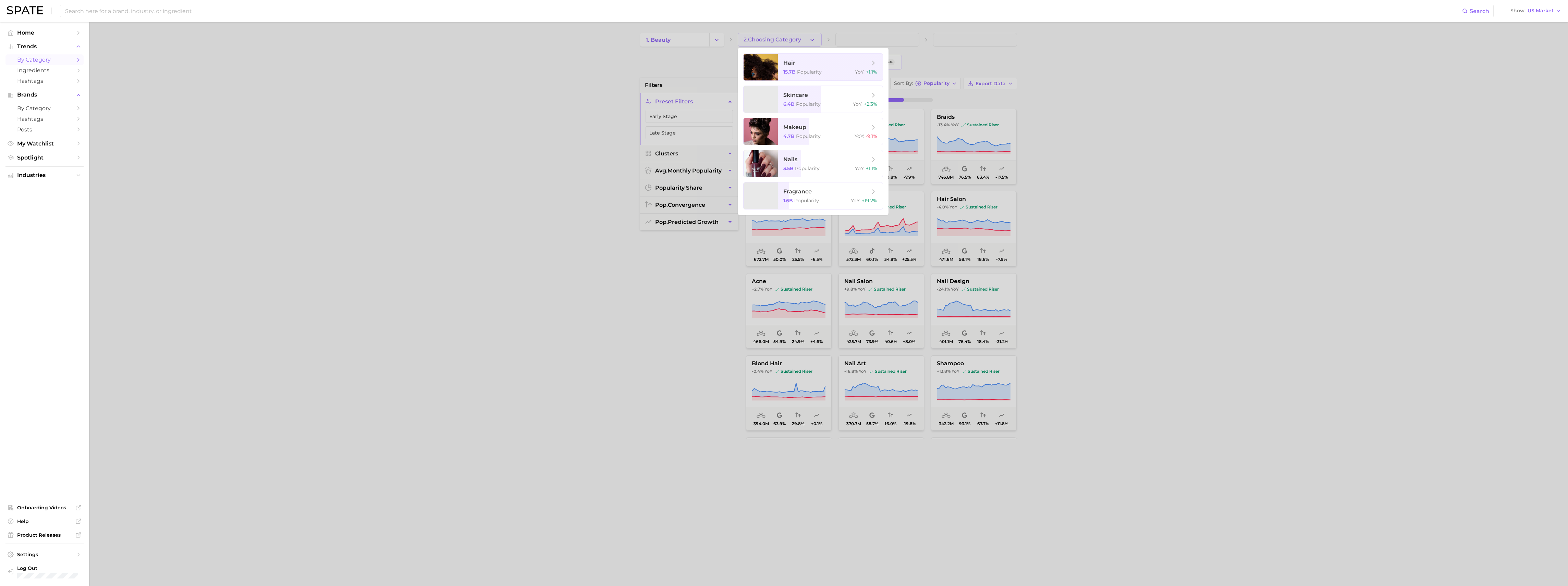
click at [435, 38] on div at bounding box center [784, 293] width 1568 height 586
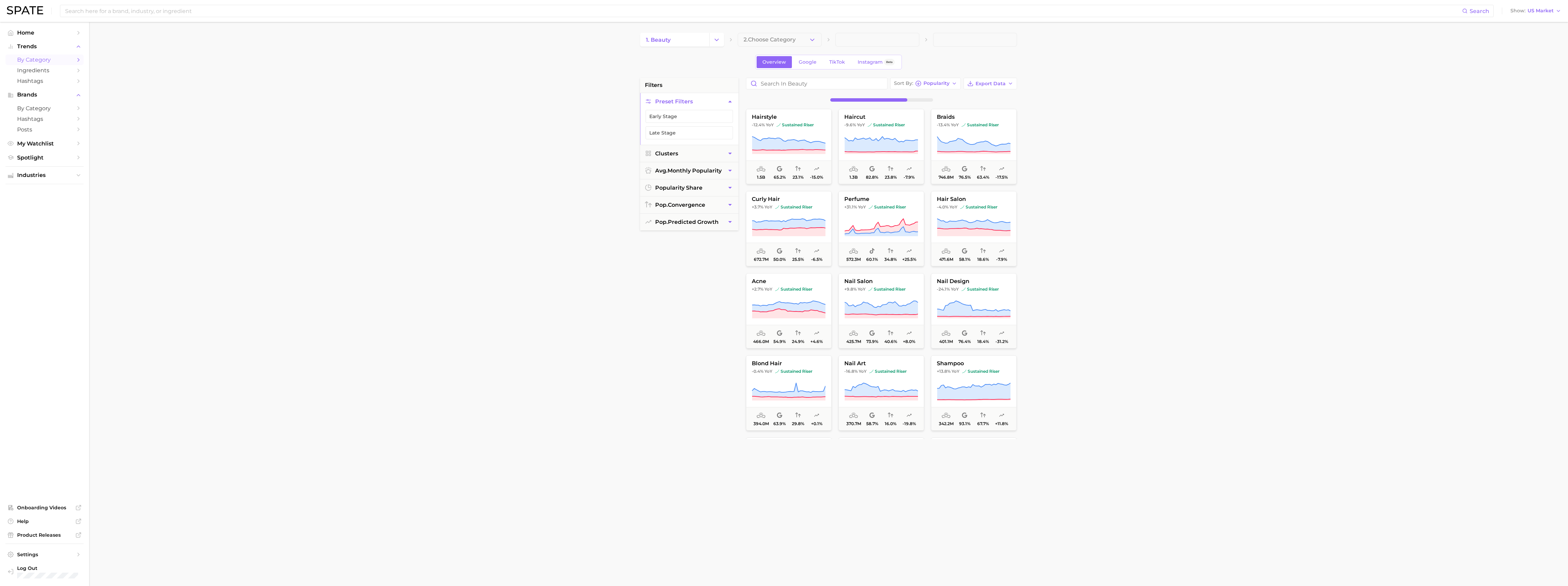
click at [435, 37] on icon "button" at bounding box center [811, 40] width 7 height 7
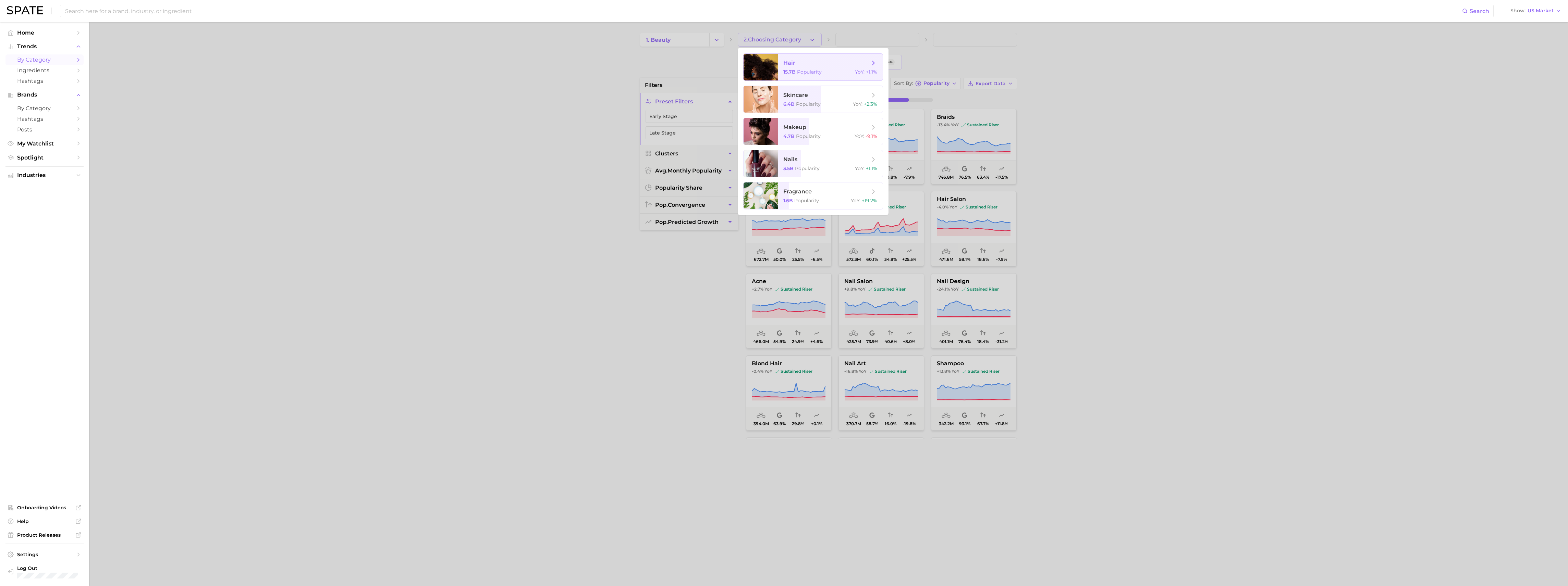
click at [435, 193] on div at bounding box center [784, 293] width 1568 height 586
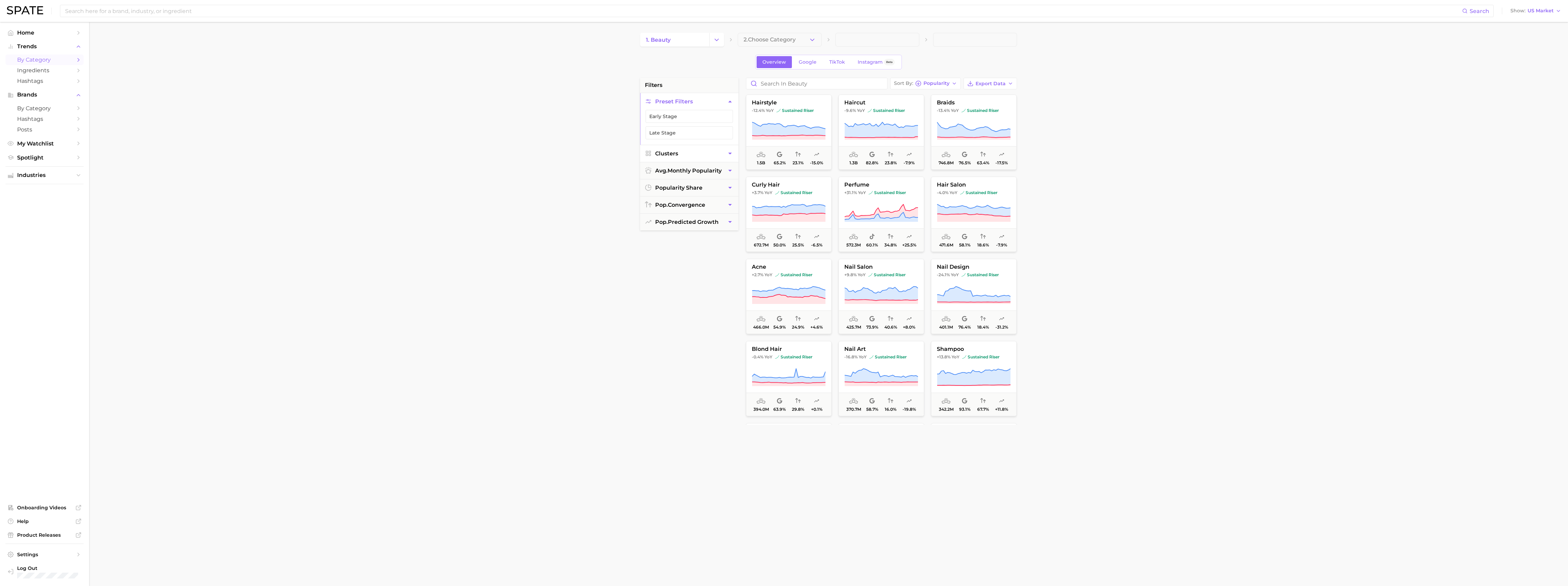
click at [435, 152] on icon "button" at bounding box center [729, 153] width 7 height 7
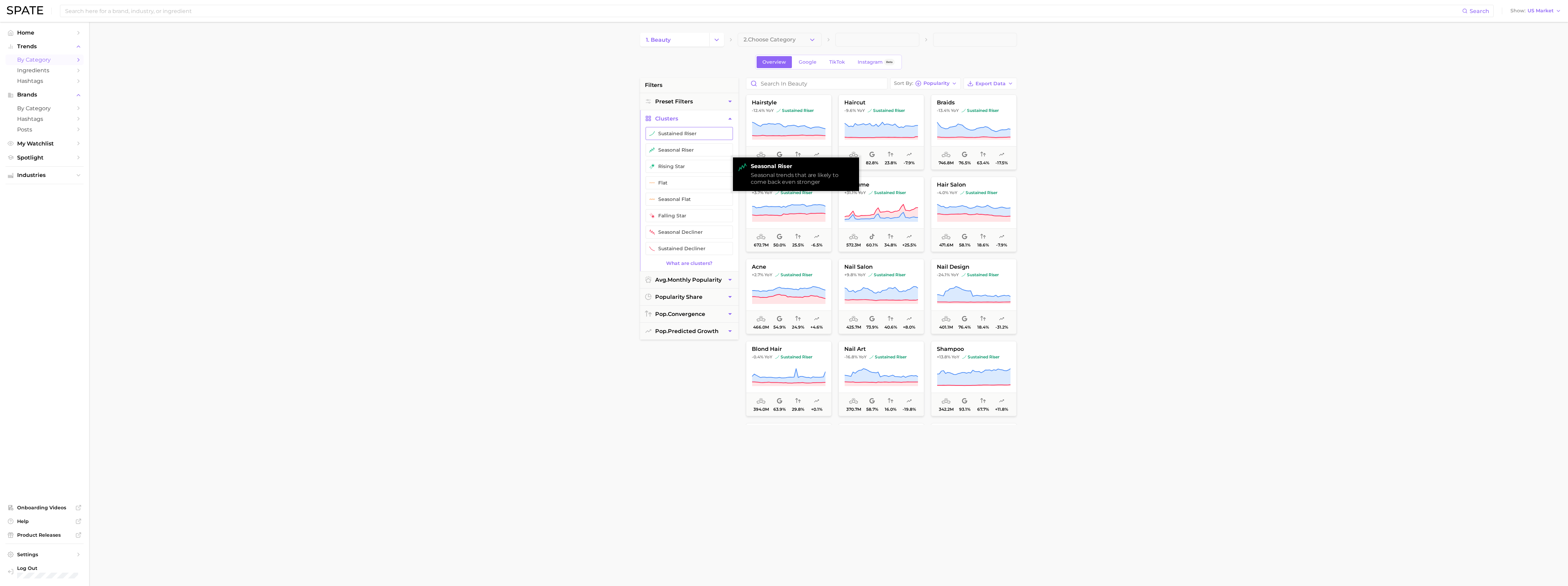
click at [435, 133] on button "sustained riser" at bounding box center [688, 133] width 87 height 13
click at [435, 109] on span "sustained riser" at bounding box center [795, 111] width 38 height 6
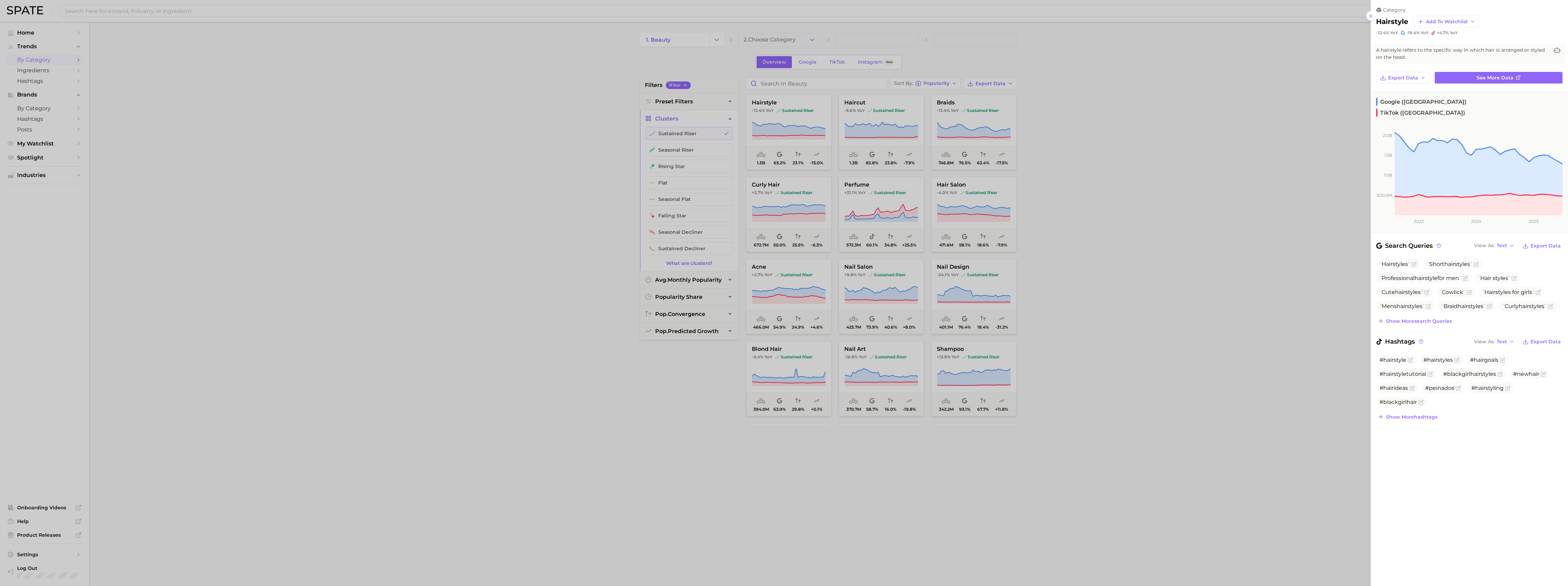
click at [435, 62] on div at bounding box center [784, 293] width 1568 height 586
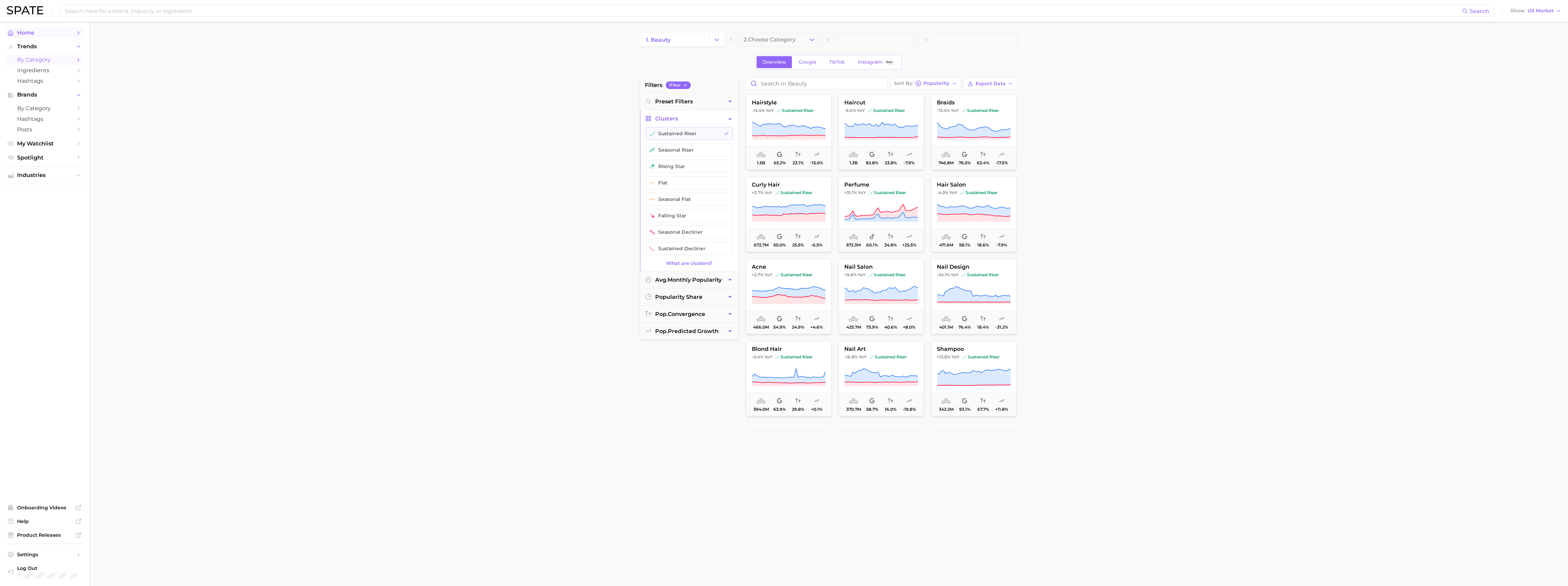
click at [39, 31] on span "Home" at bounding box center [44, 33] width 55 height 7
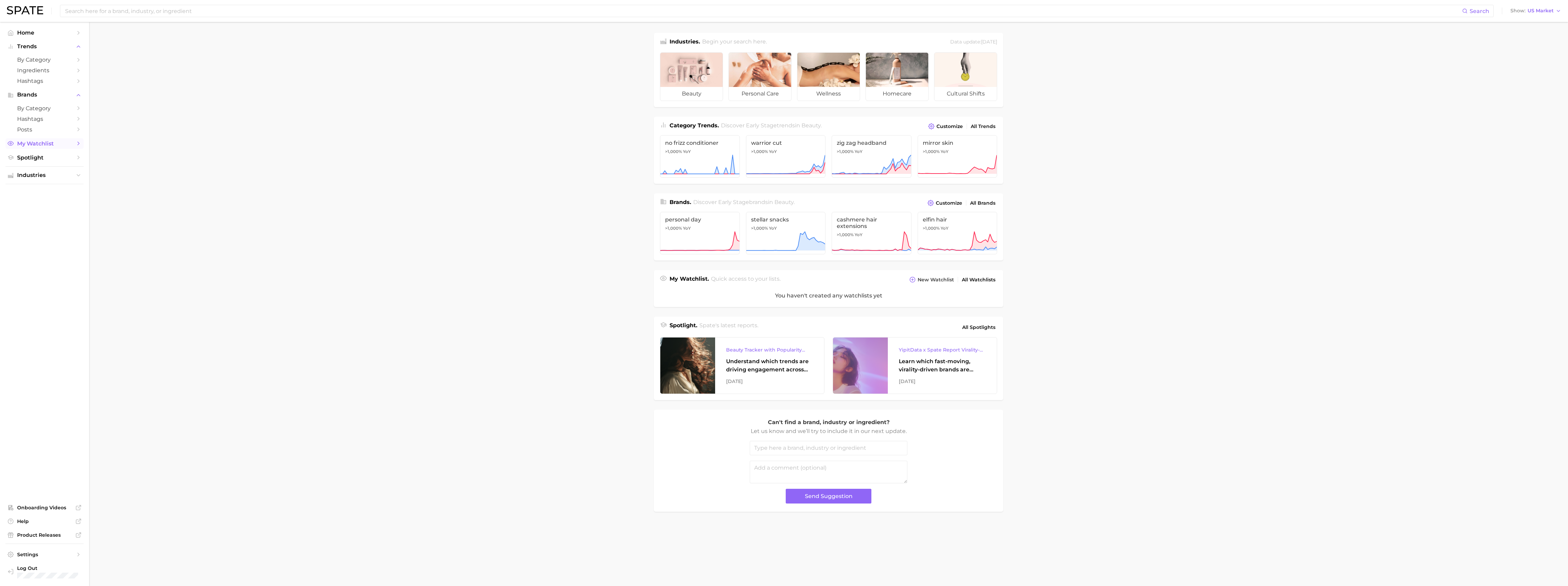
click at [55, 147] on span "My Watchlist" at bounding box center [44, 143] width 55 height 7
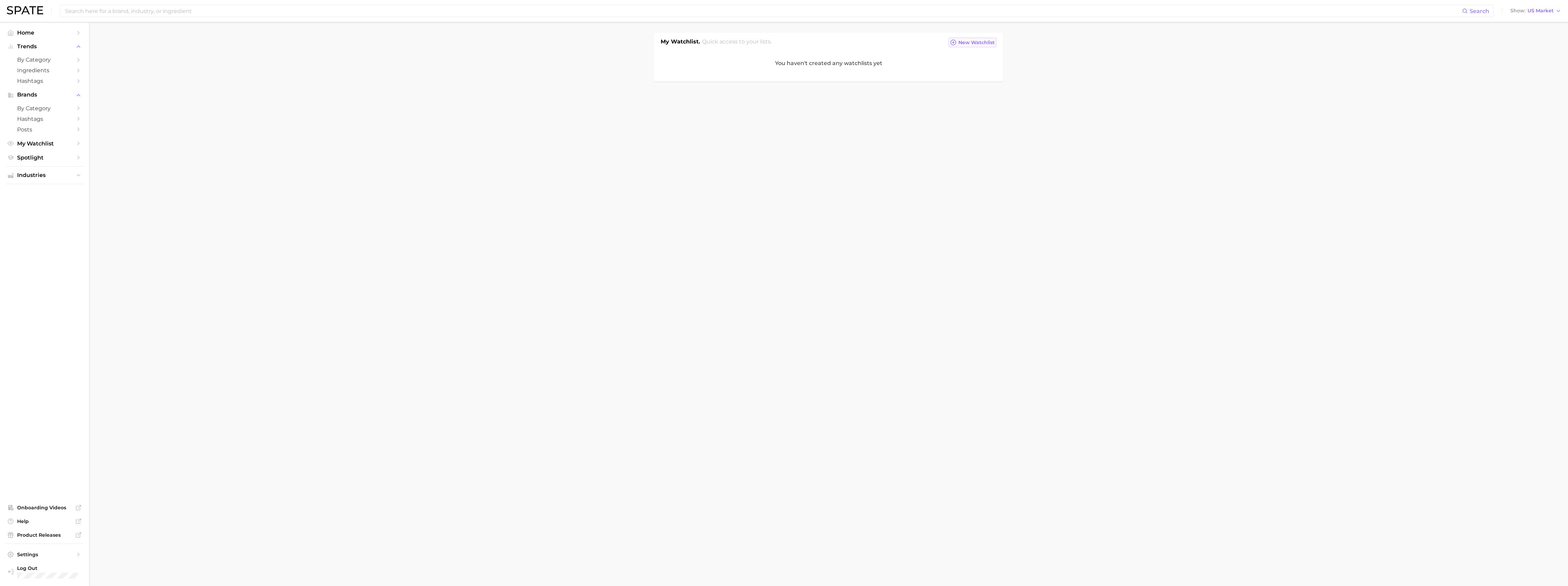
click at [435, 42] on line at bounding box center [953, 42] width 2 height 0
click at [435, 99] on span "Add" at bounding box center [663, 99] width 11 height 6
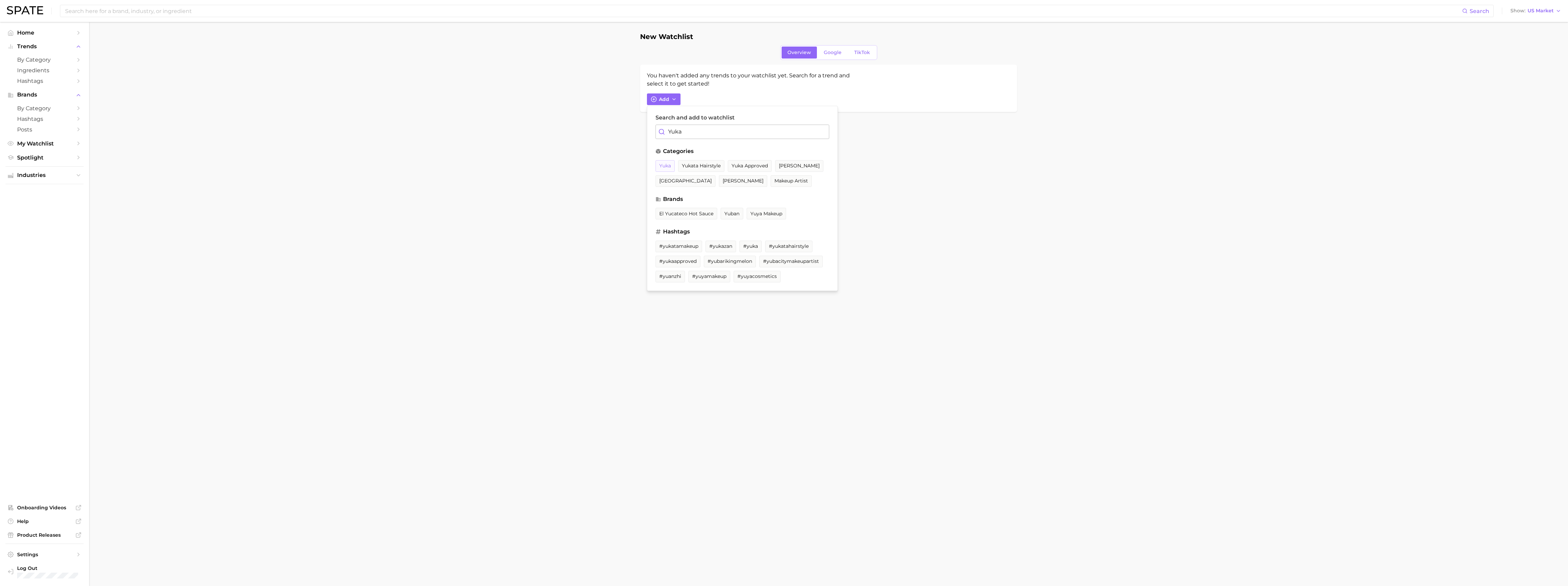
type input "Yuka"
click at [435, 164] on span "yuka" at bounding box center [665, 166] width 12 height 6
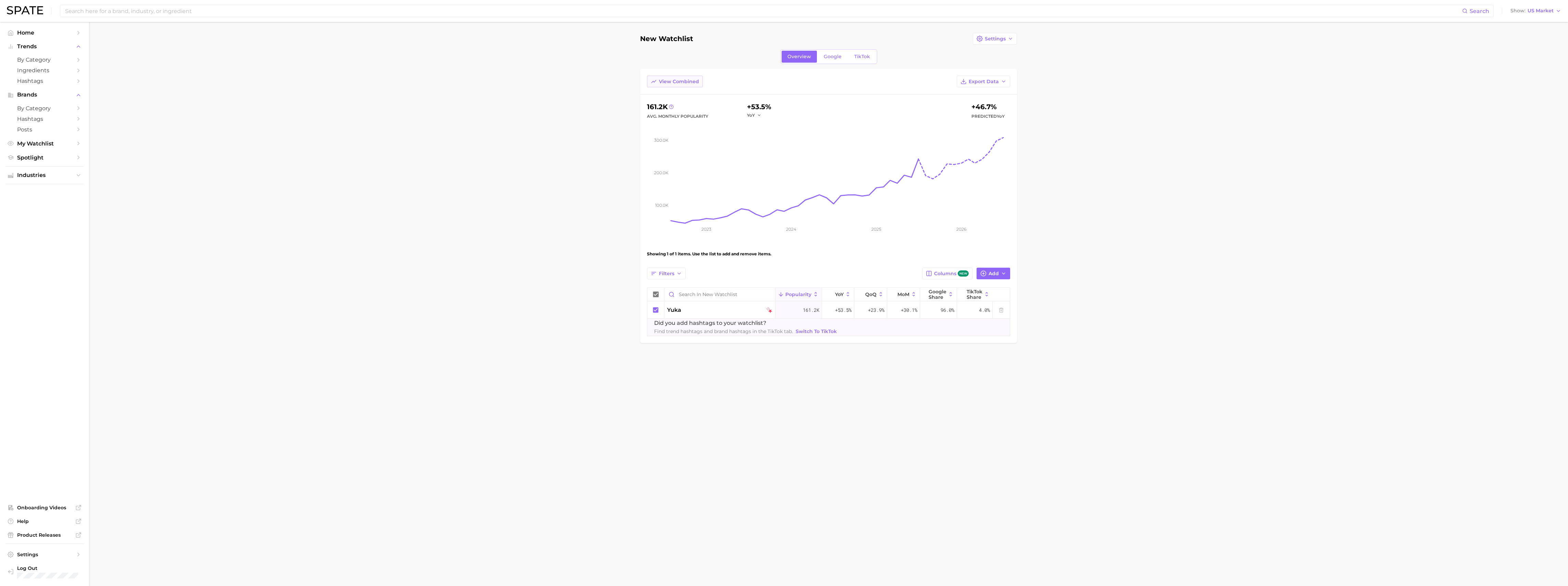
click at [435, 81] on span "View Combined" at bounding box center [679, 82] width 41 height 6
click at [435, 81] on span "View Separated" at bounding box center [678, 82] width 40 height 6
click at [435, 193] on polyline "button" at bounding box center [1003, 273] width 3 height 1
type input "CosDNA"
click at [435, 193] on span "cosdna" at bounding box center [840, 340] width 17 height 6
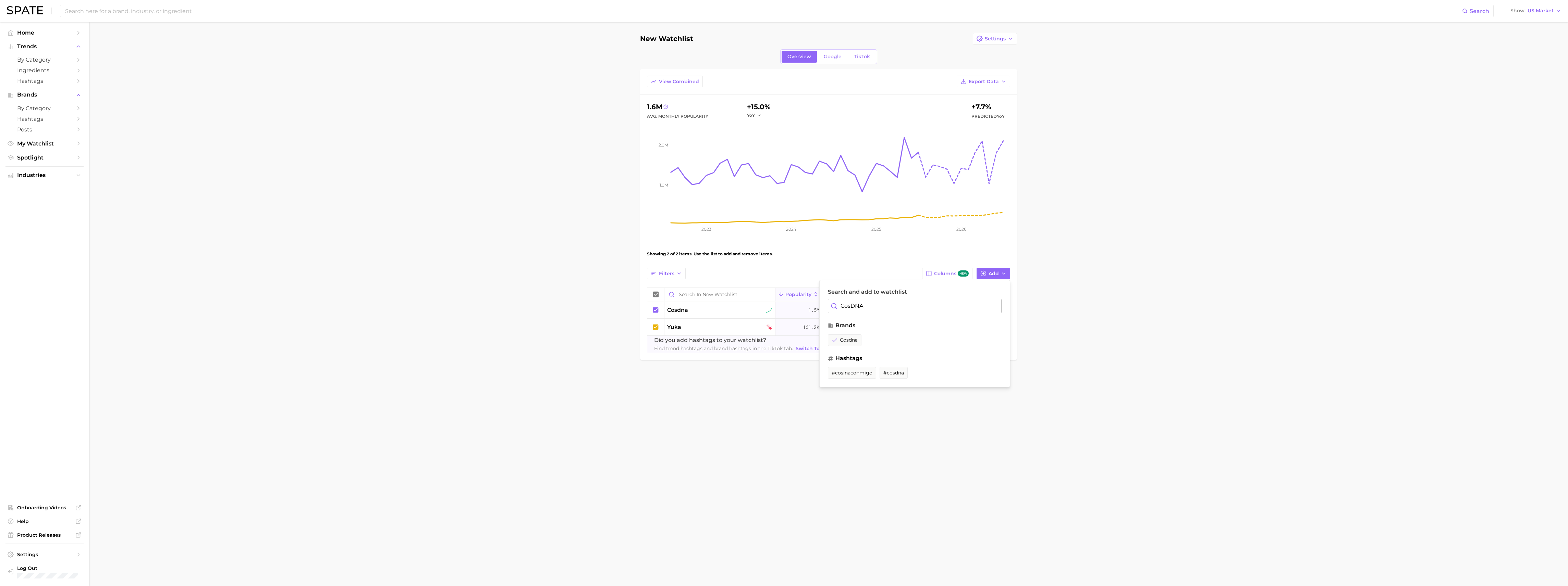
click at [435, 193] on input "CosDNA" at bounding box center [914, 306] width 174 height 14
click at [435, 193] on span "Add" at bounding box center [994, 274] width 11 height 6
click at [435, 193] on main "New Watchlist Settings Overview Google TikTok View Combined Export Data 1.6m Av…" at bounding box center [827, 209] width 1478 height 373
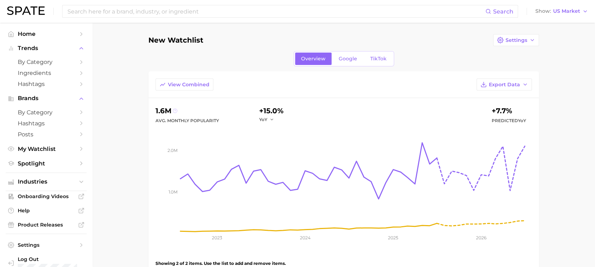
click at [175, 110] on icon at bounding box center [174, 110] width 5 height 5
click at [238, 82] on div "View Combined Export Data" at bounding box center [343, 88] width 390 height 20
